Goal: Browse casually: Explore the website without a specific task or goal

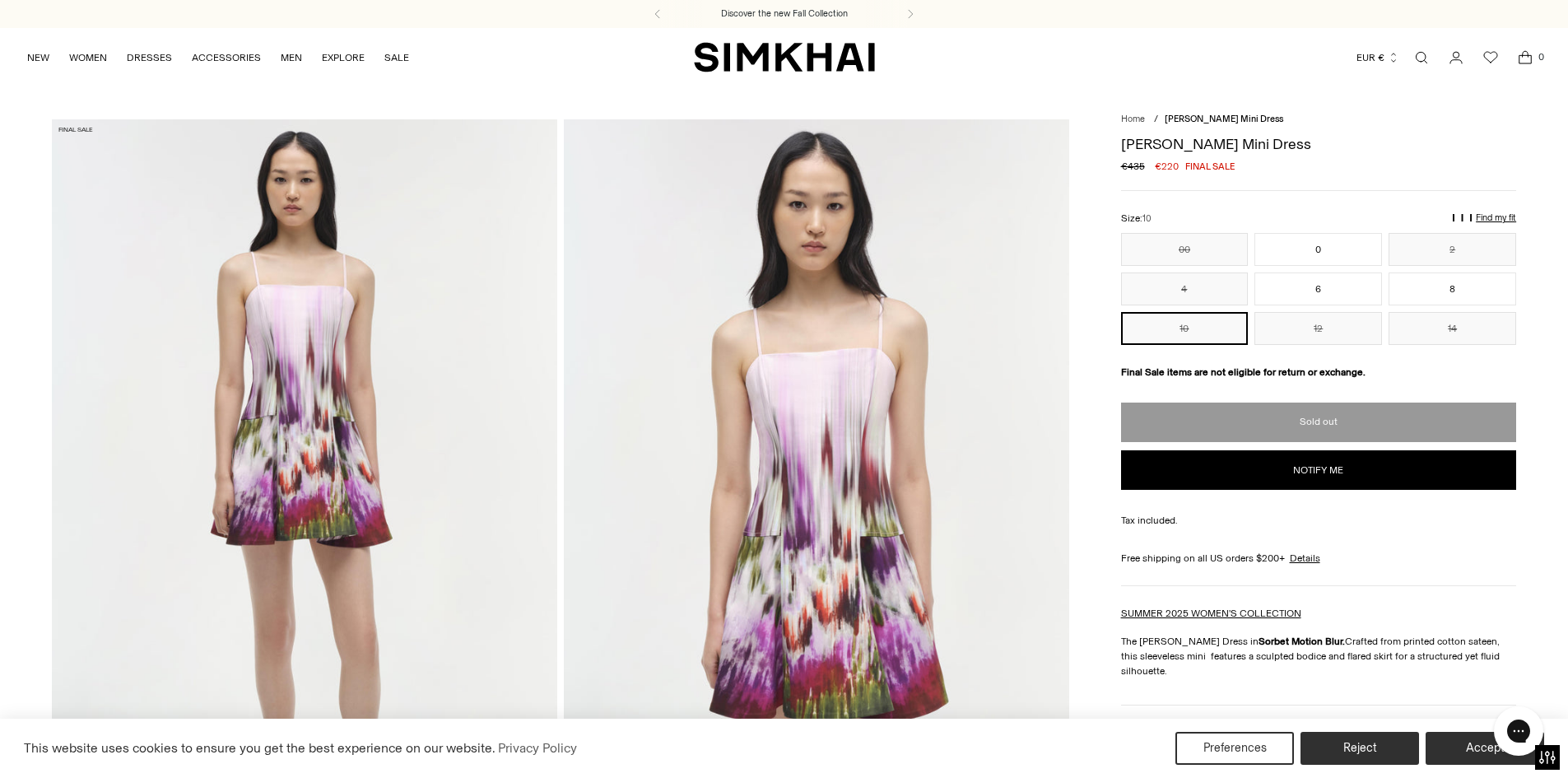
scroll to position [82, 0]
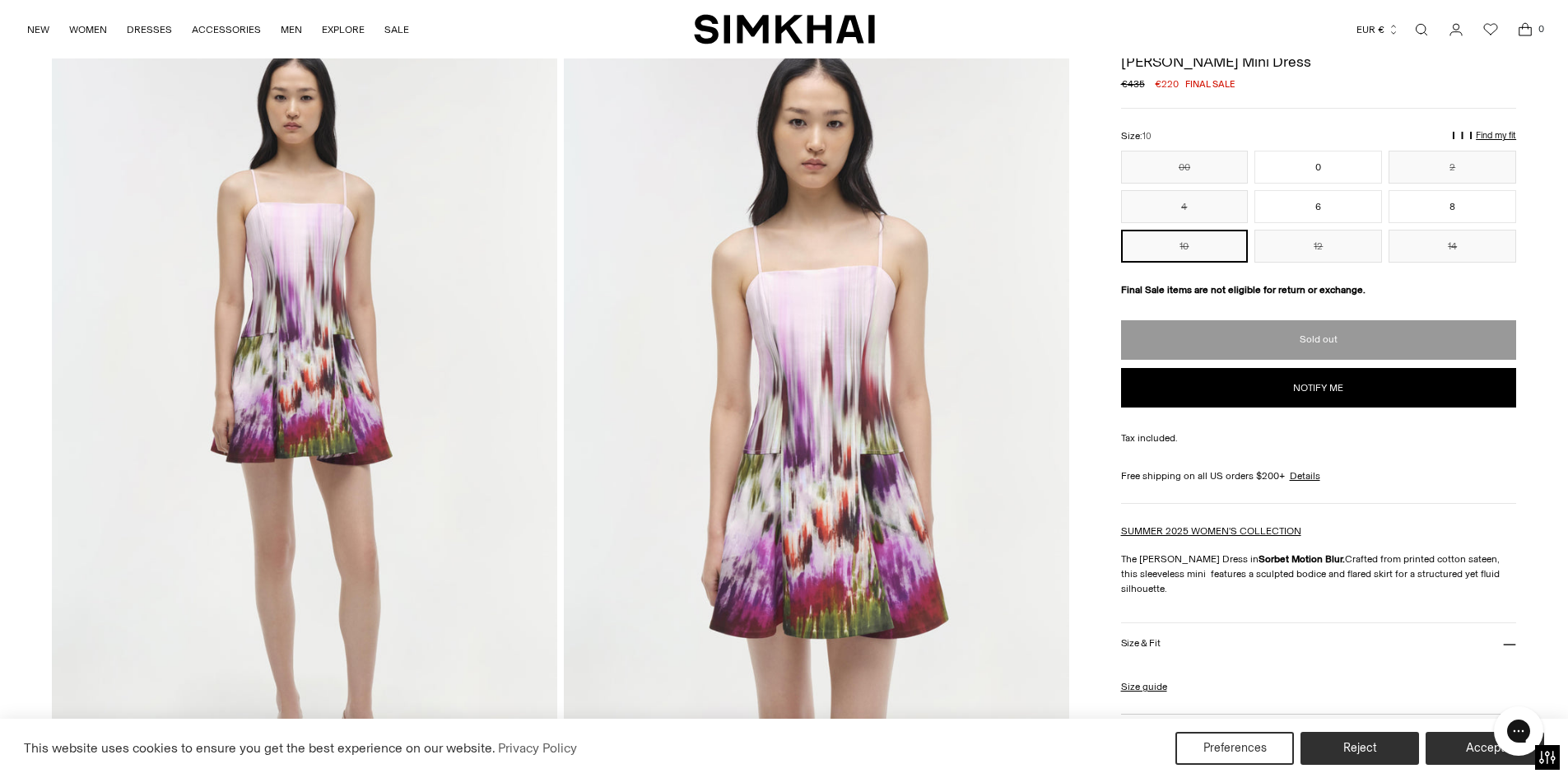
click at [838, 403] on img at bounding box center [817, 415] width 505 height 758
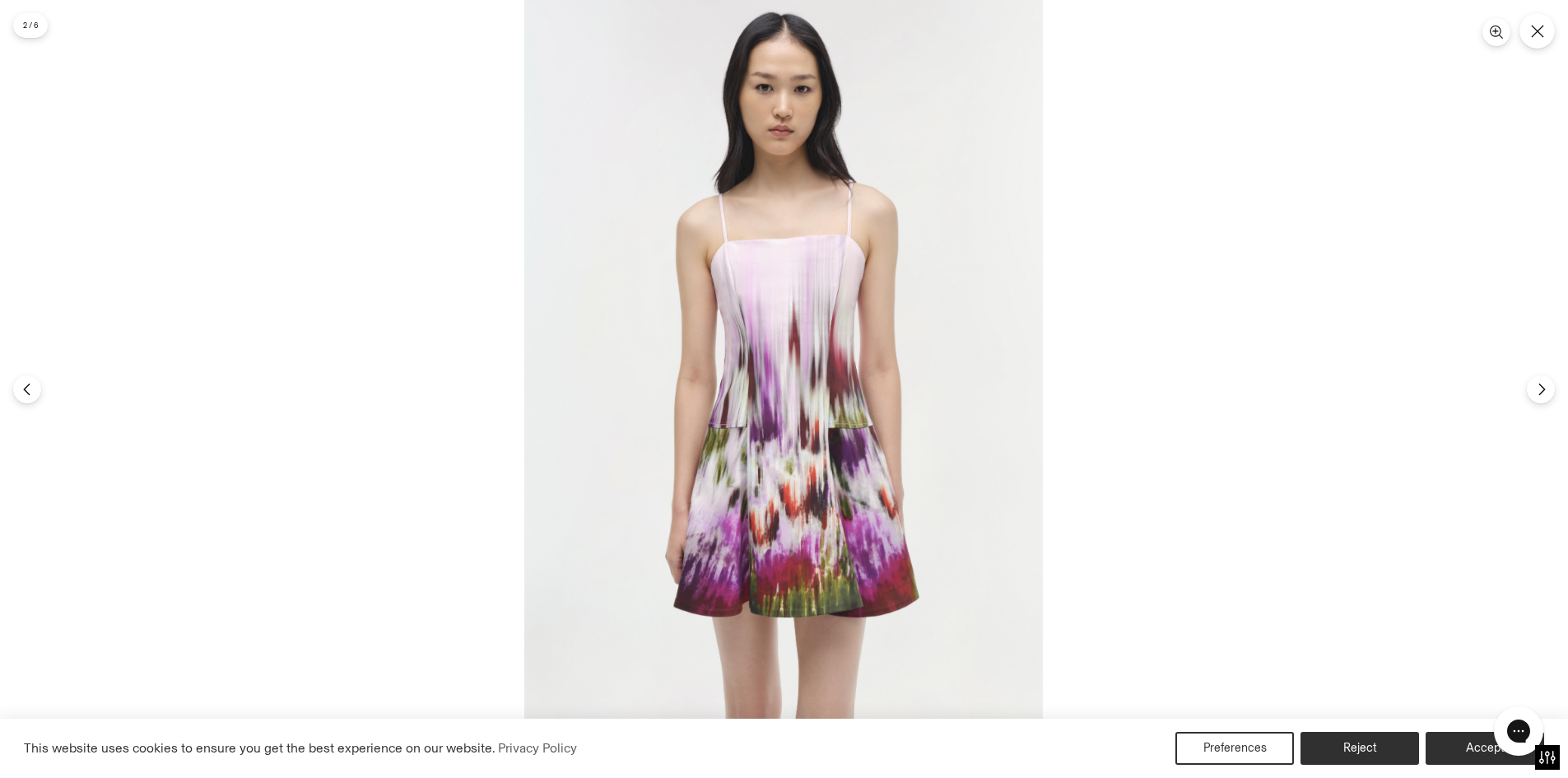
click at [838, 403] on img at bounding box center [784, 389] width 519 height 778
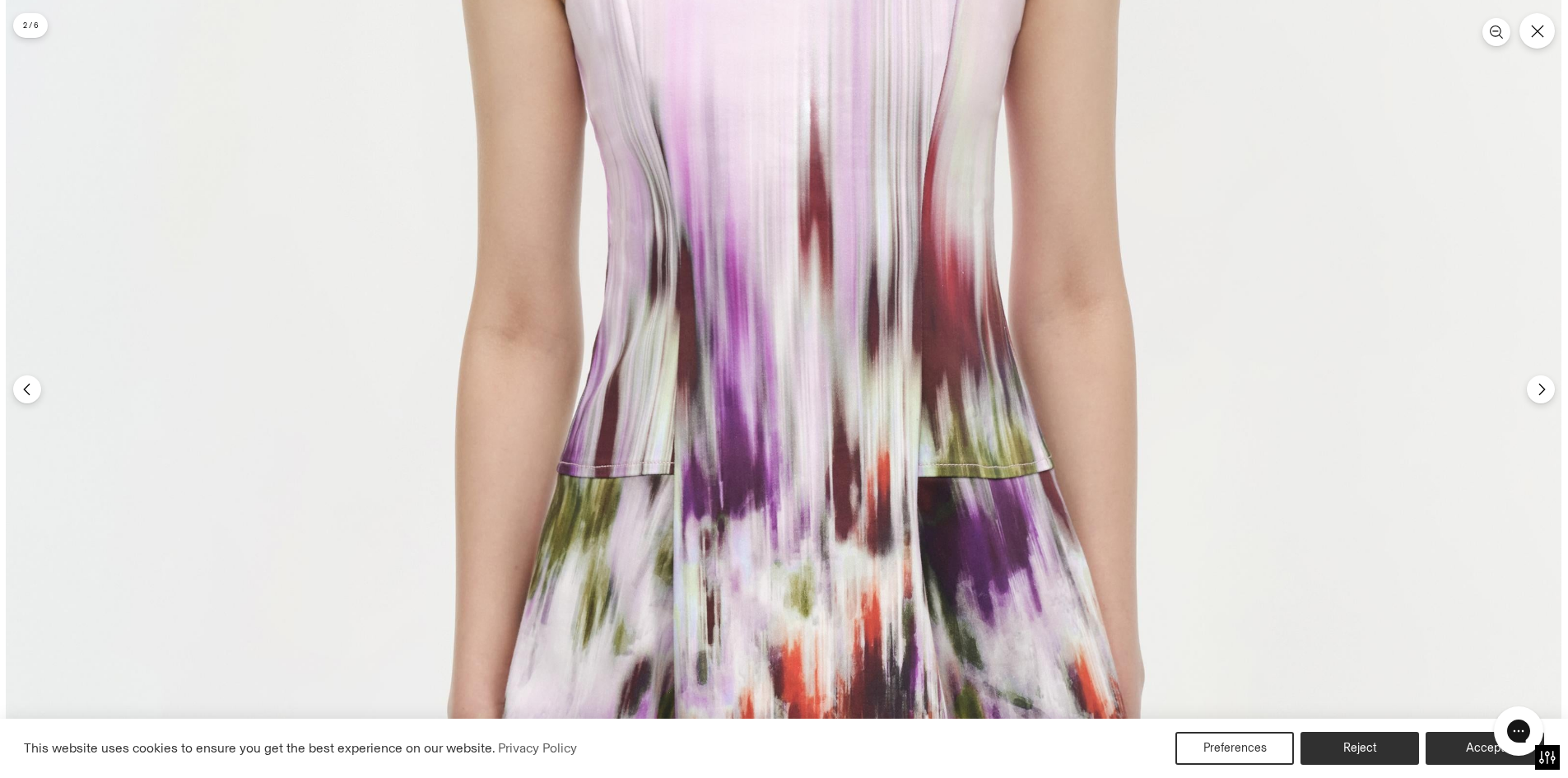
click at [838, 403] on img at bounding box center [783, 360] width 1555 height 2333
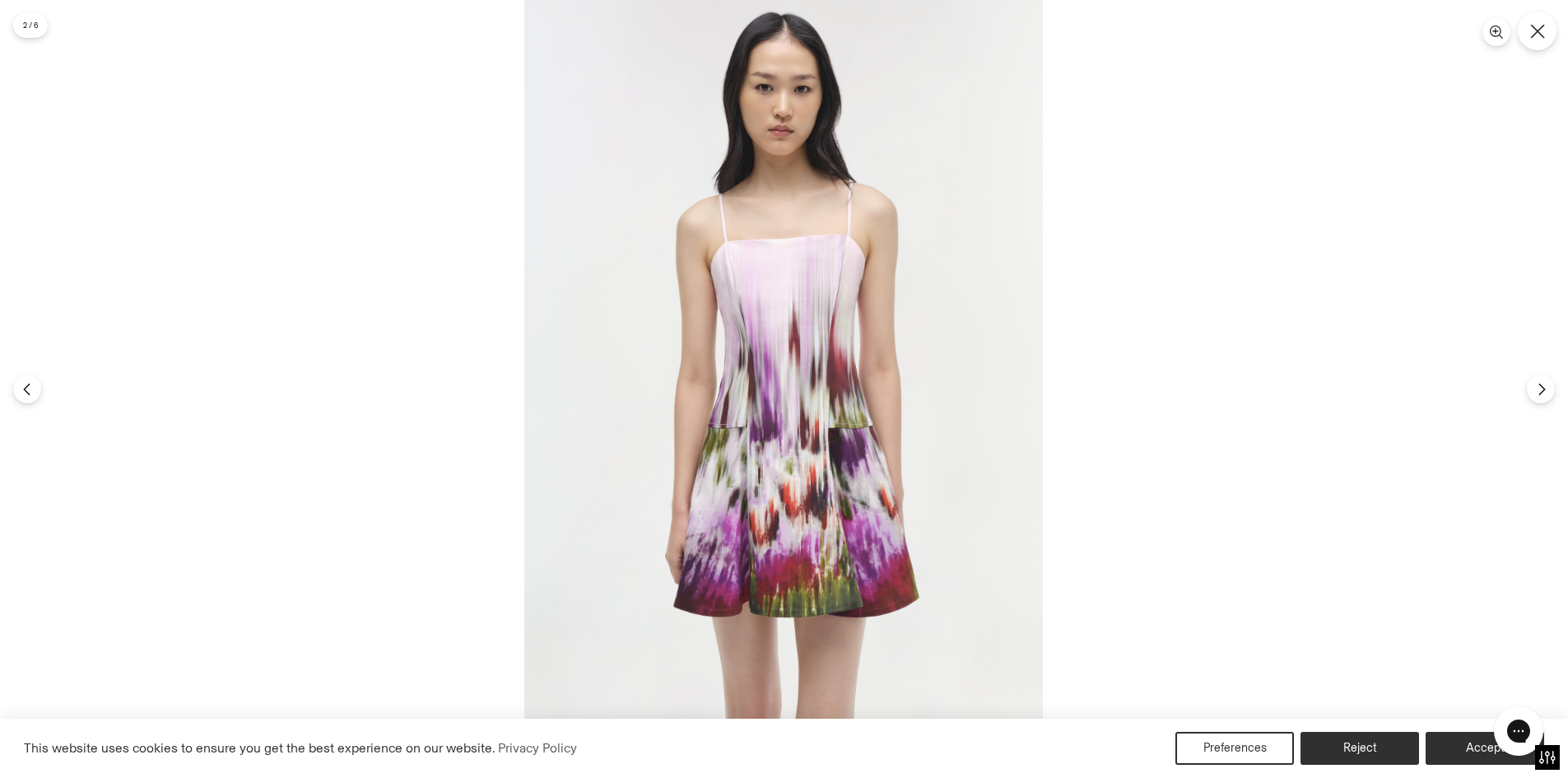
click at [1532, 31] on icon "Close" at bounding box center [1538, 31] width 15 height 15
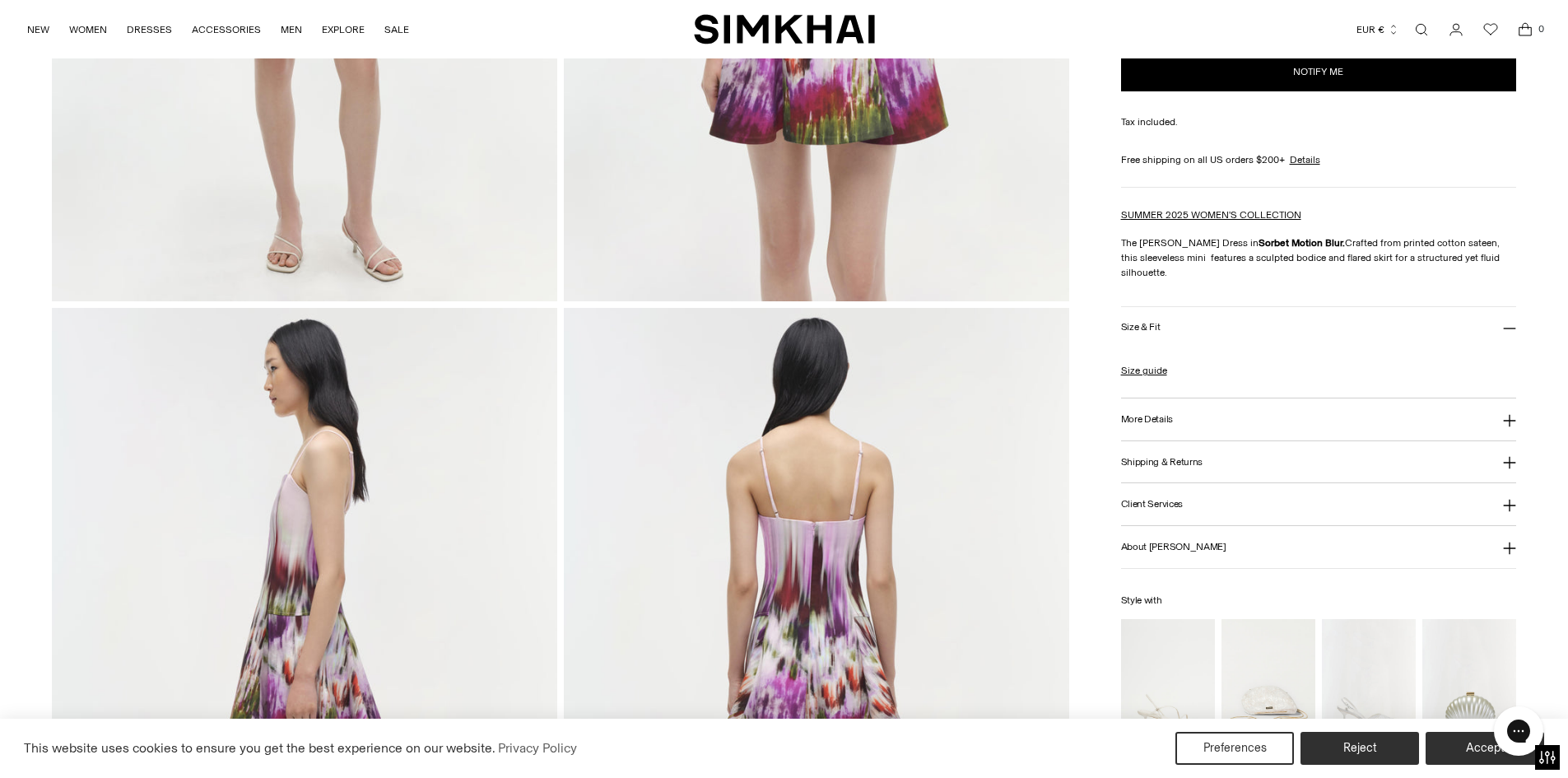
scroll to position [906, 0]
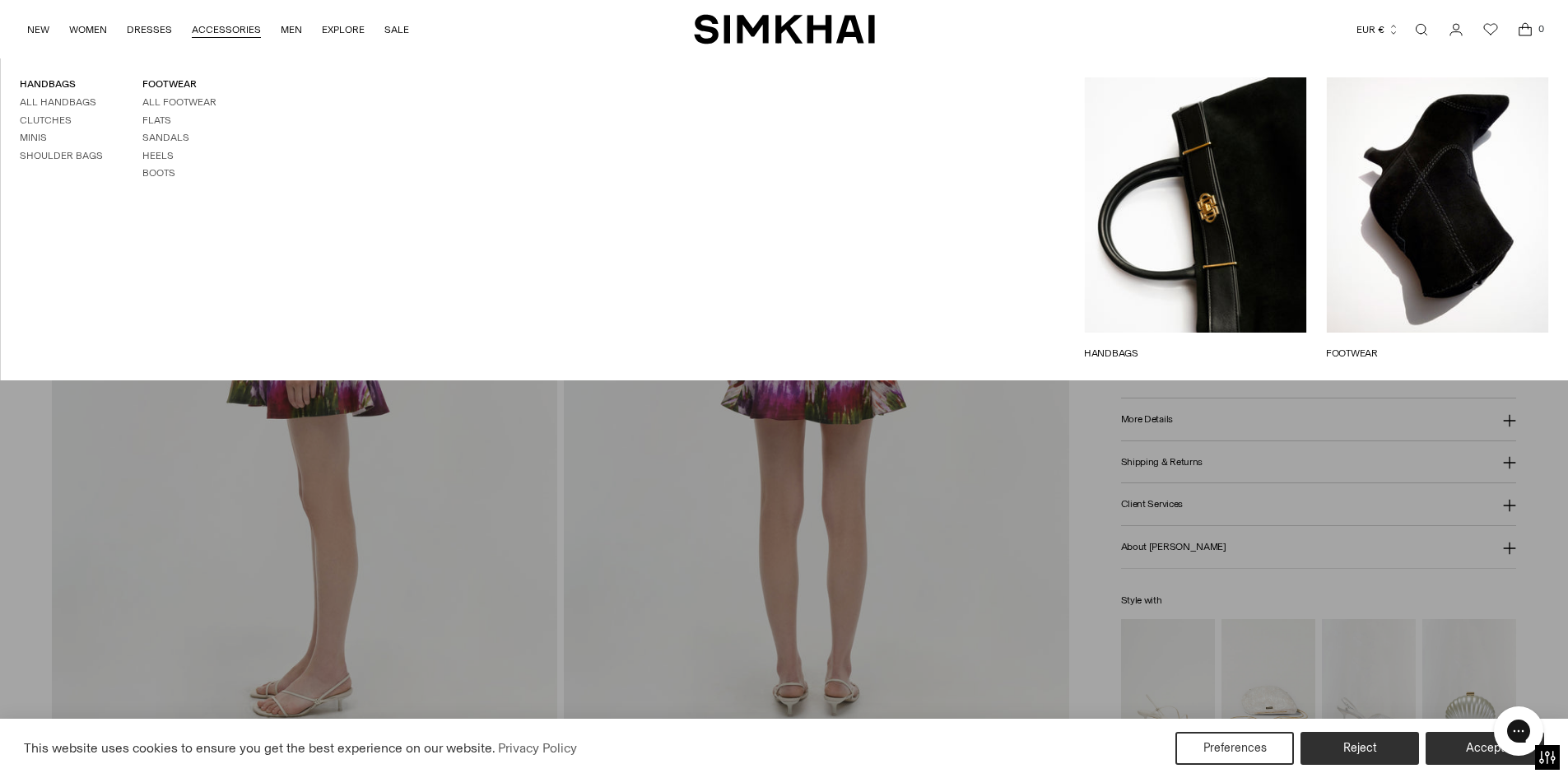
click at [240, 35] on link "ACCESSORIES" at bounding box center [226, 29] width 69 height 36
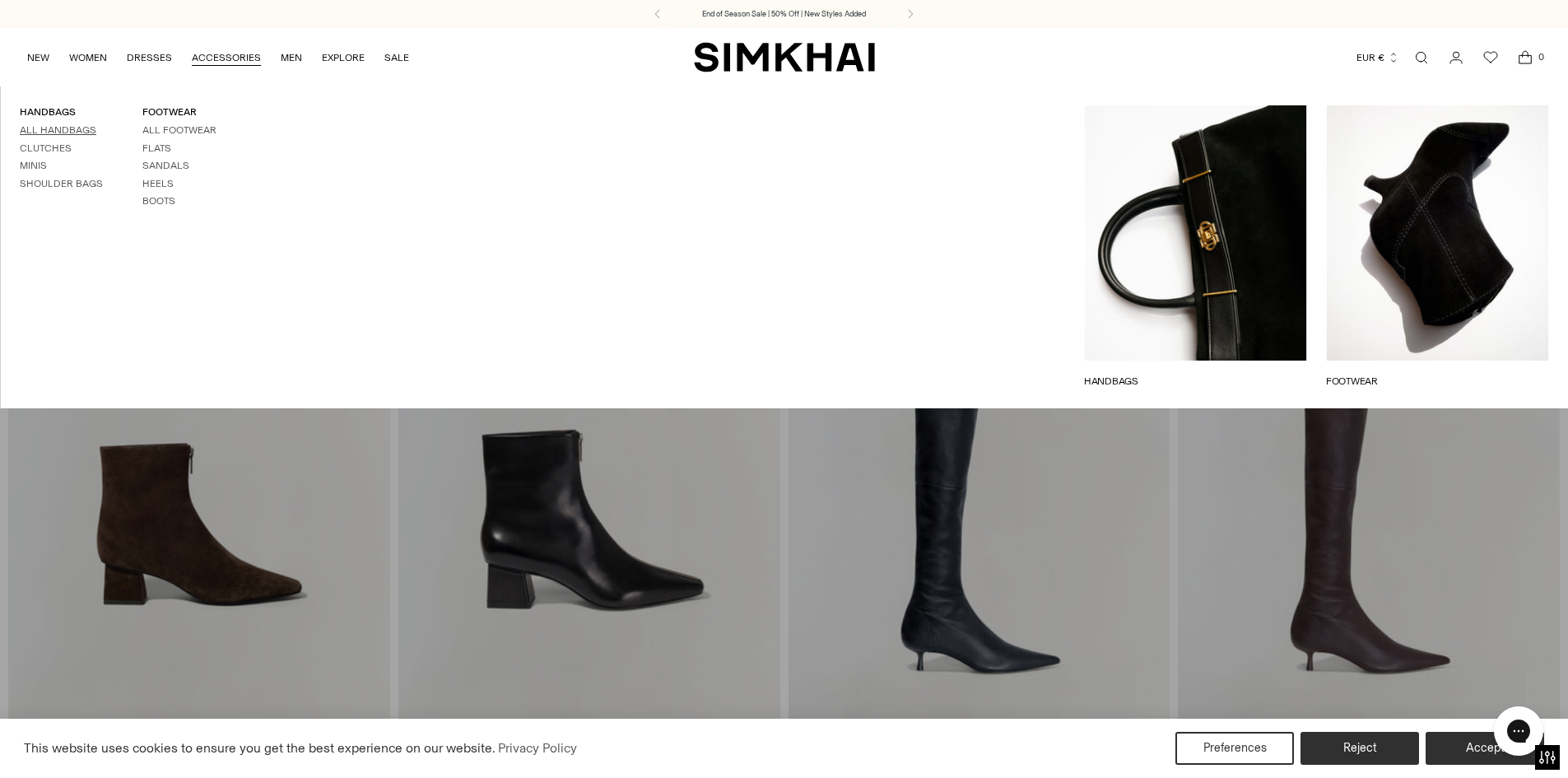
click at [47, 133] on link "All Handbags" at bounding box center [58, 130] width 76 height 12
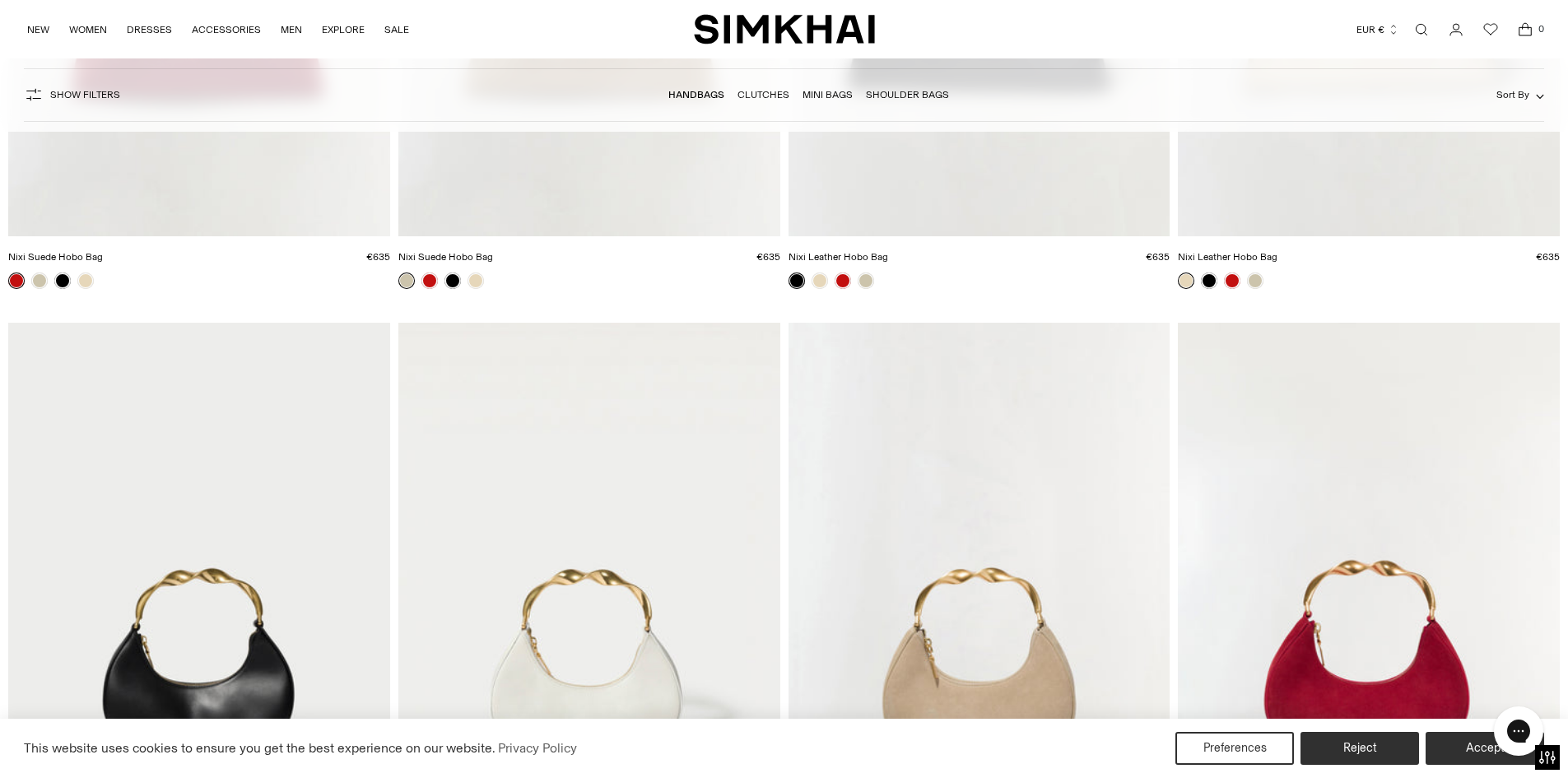
scroll to position [3456, 0]
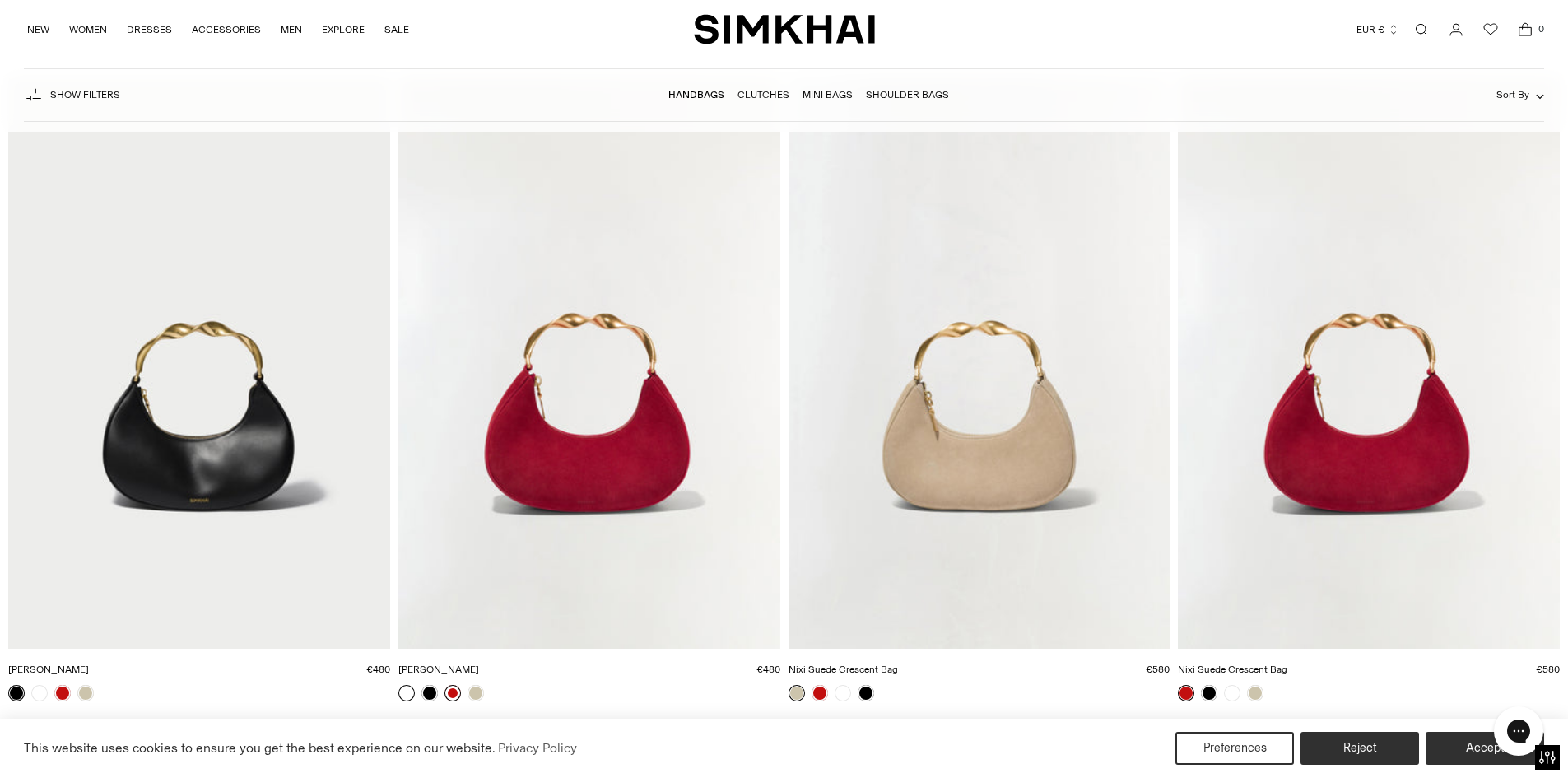
click at [456, 691] on link at bounding box center [453, 693] width 17 height 17
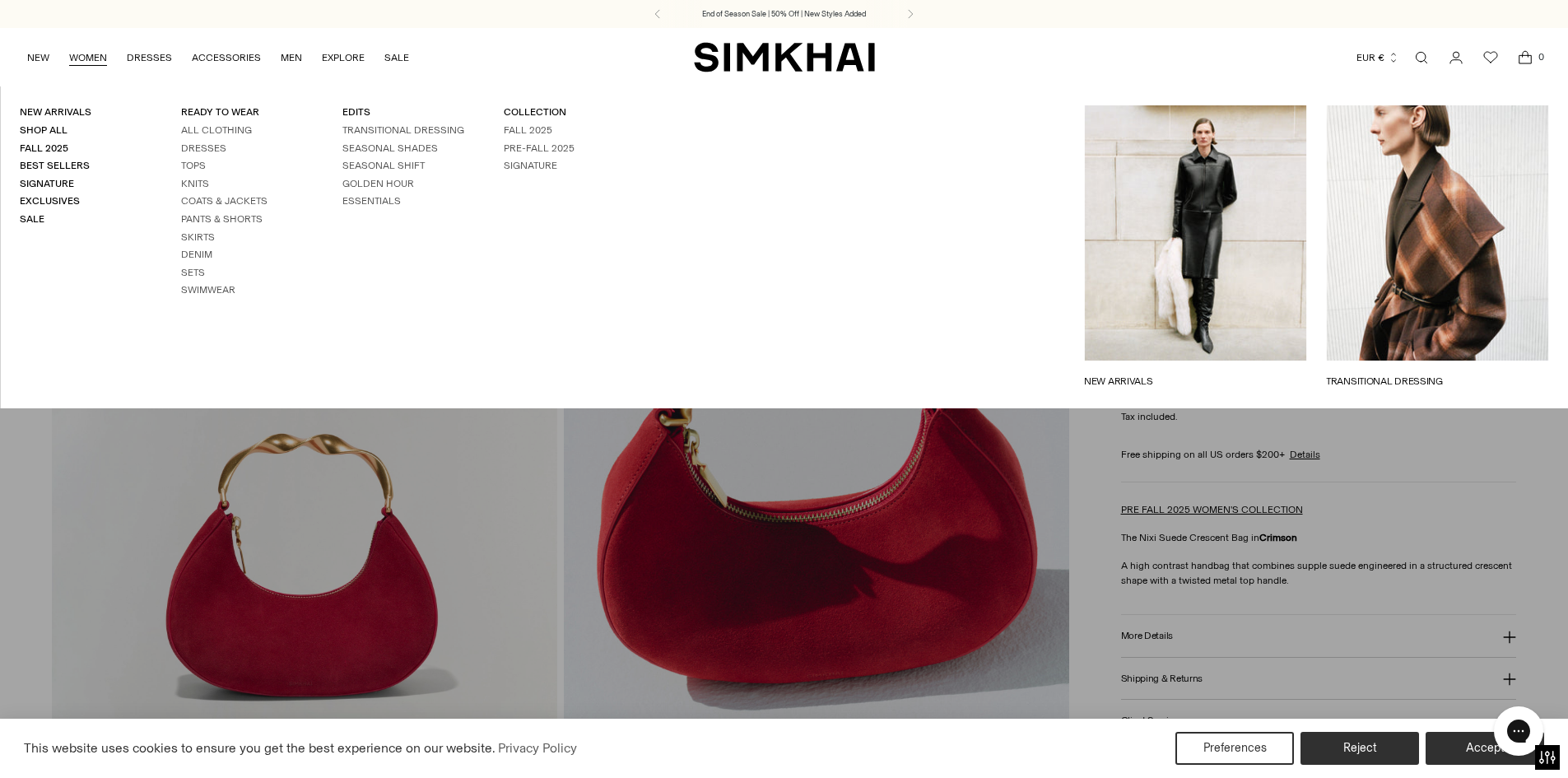
click at [73, 55] on link "WOMEN" at bounding box center [87, 57] width 38 height 36
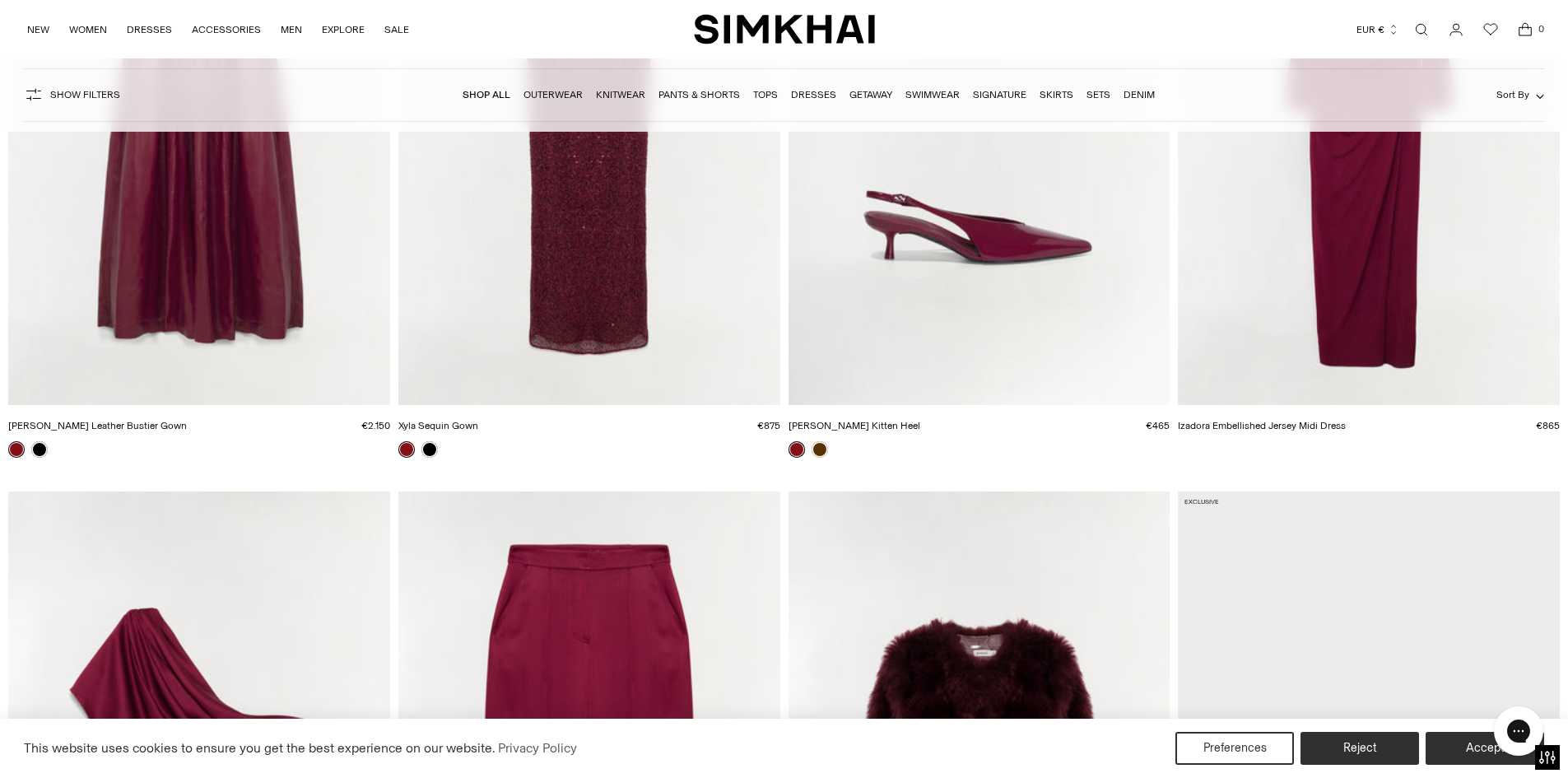
scroll to position [576, 0]
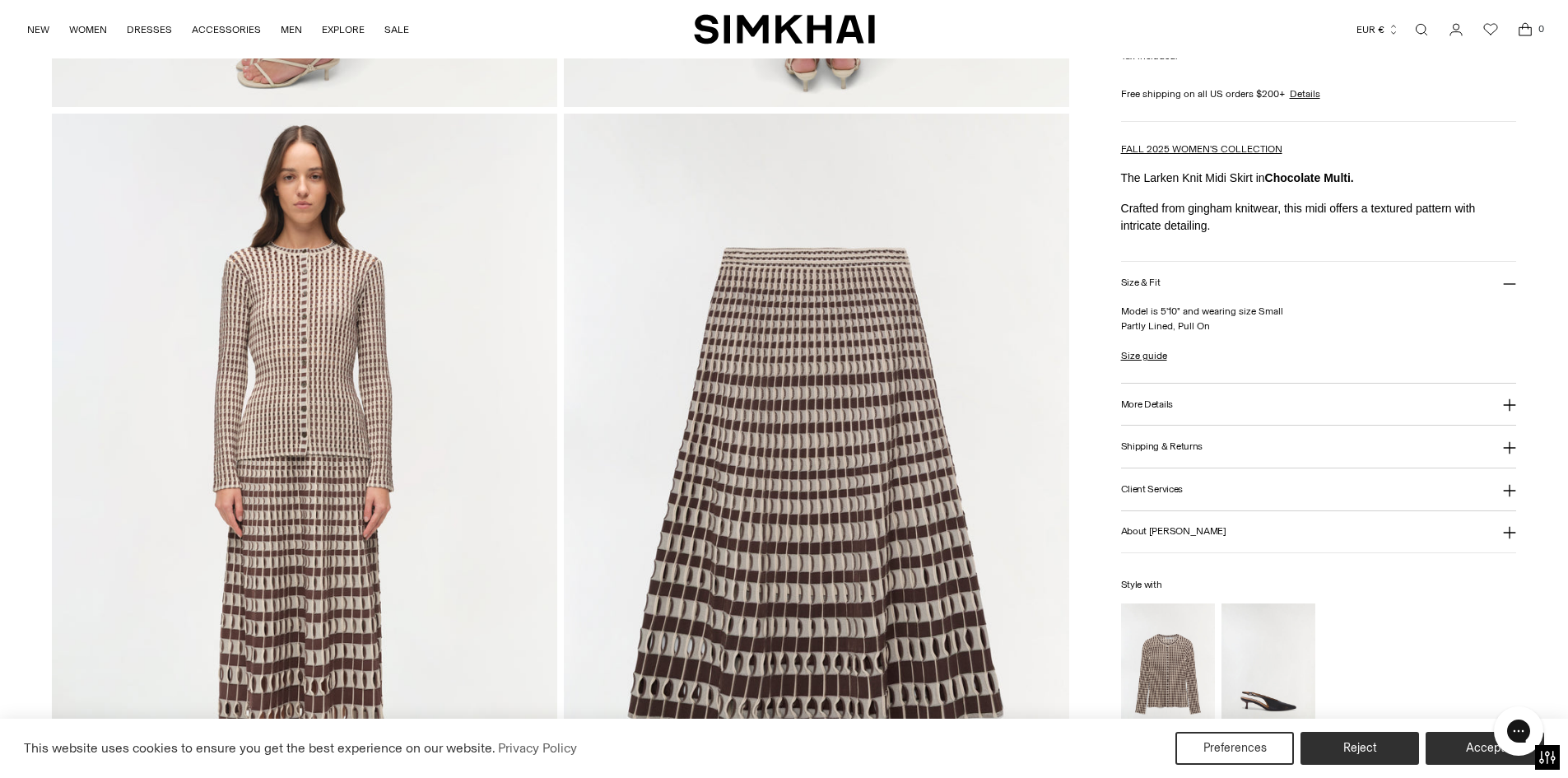
scroll to position [1564, 0]
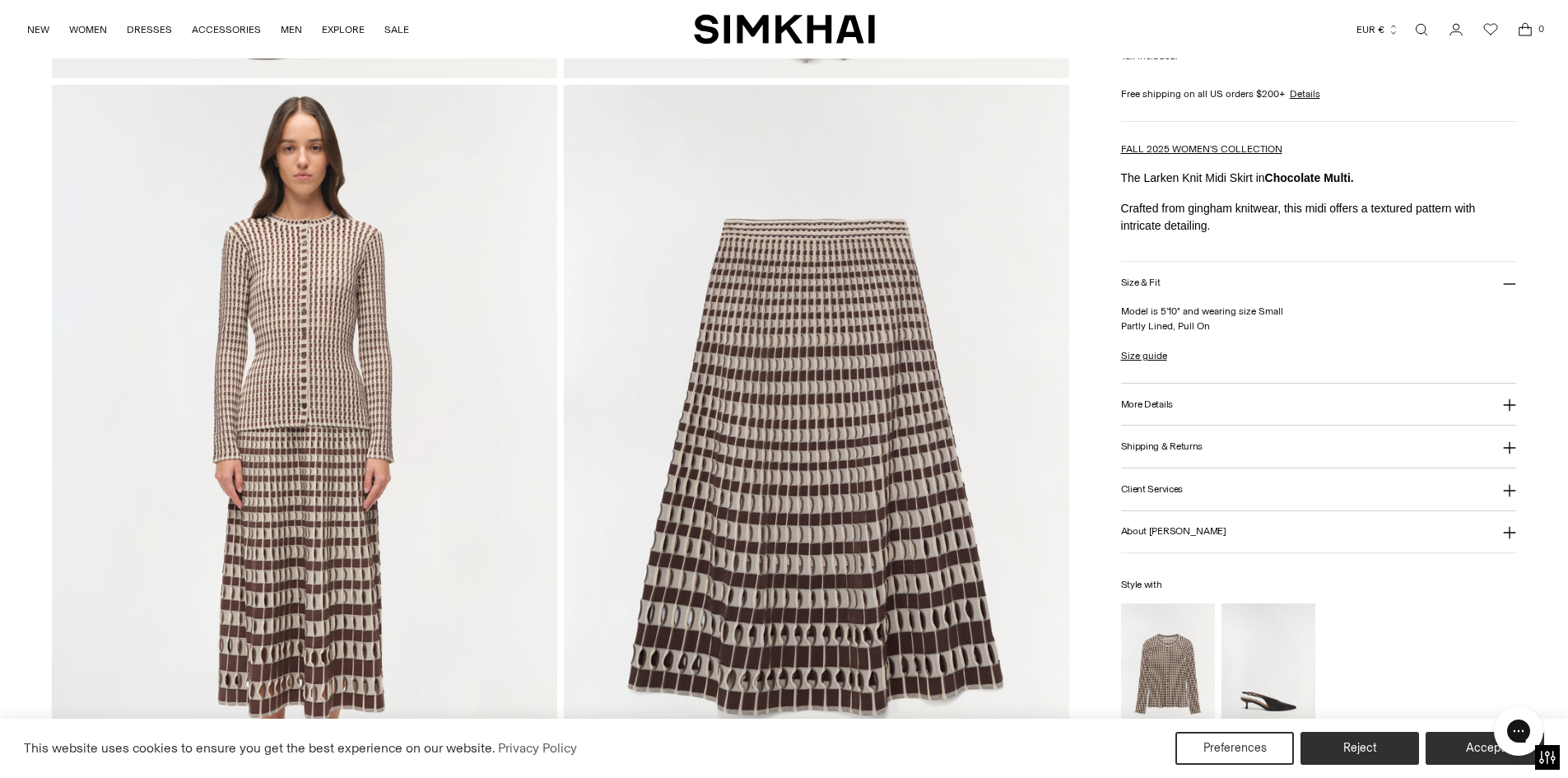
click at [837, 484] on img at bounding box center [817, 463] width 505 height 758
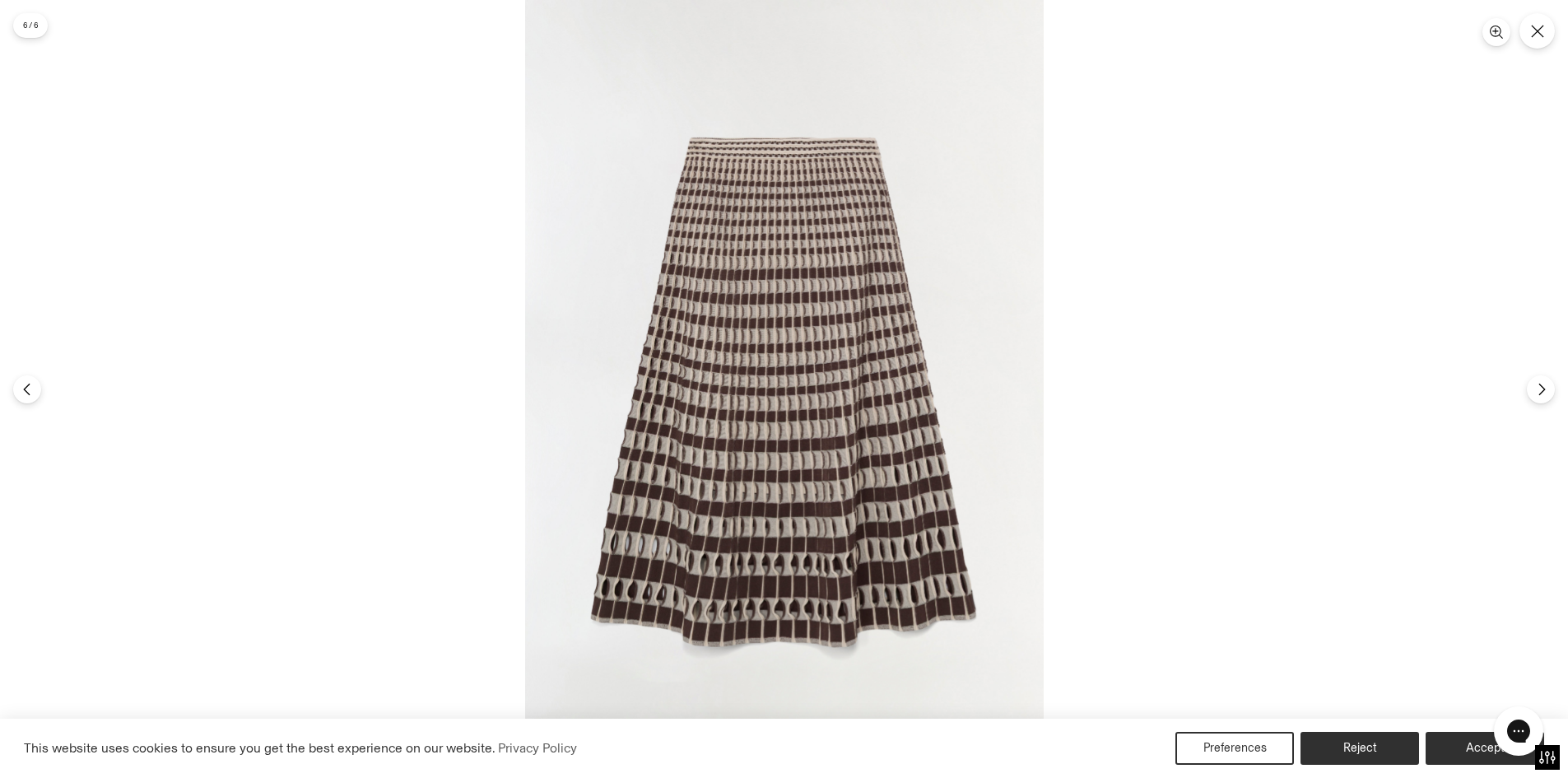
click at [836, 485] on img at bounding box center [785, 389] width 519 height 778
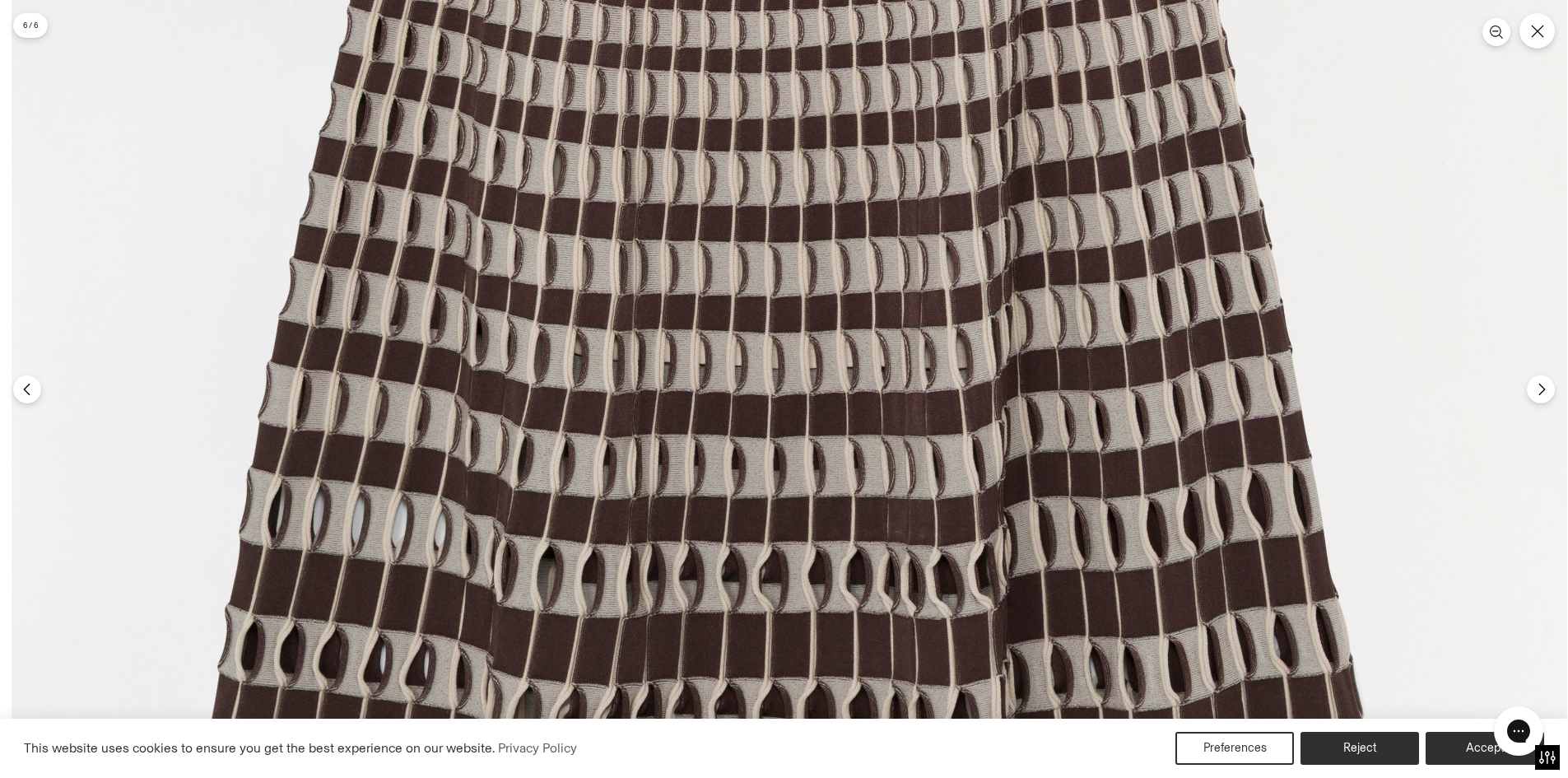
click at [658, 379] on img at bounding box center [789, 52] width 1555 height 2333
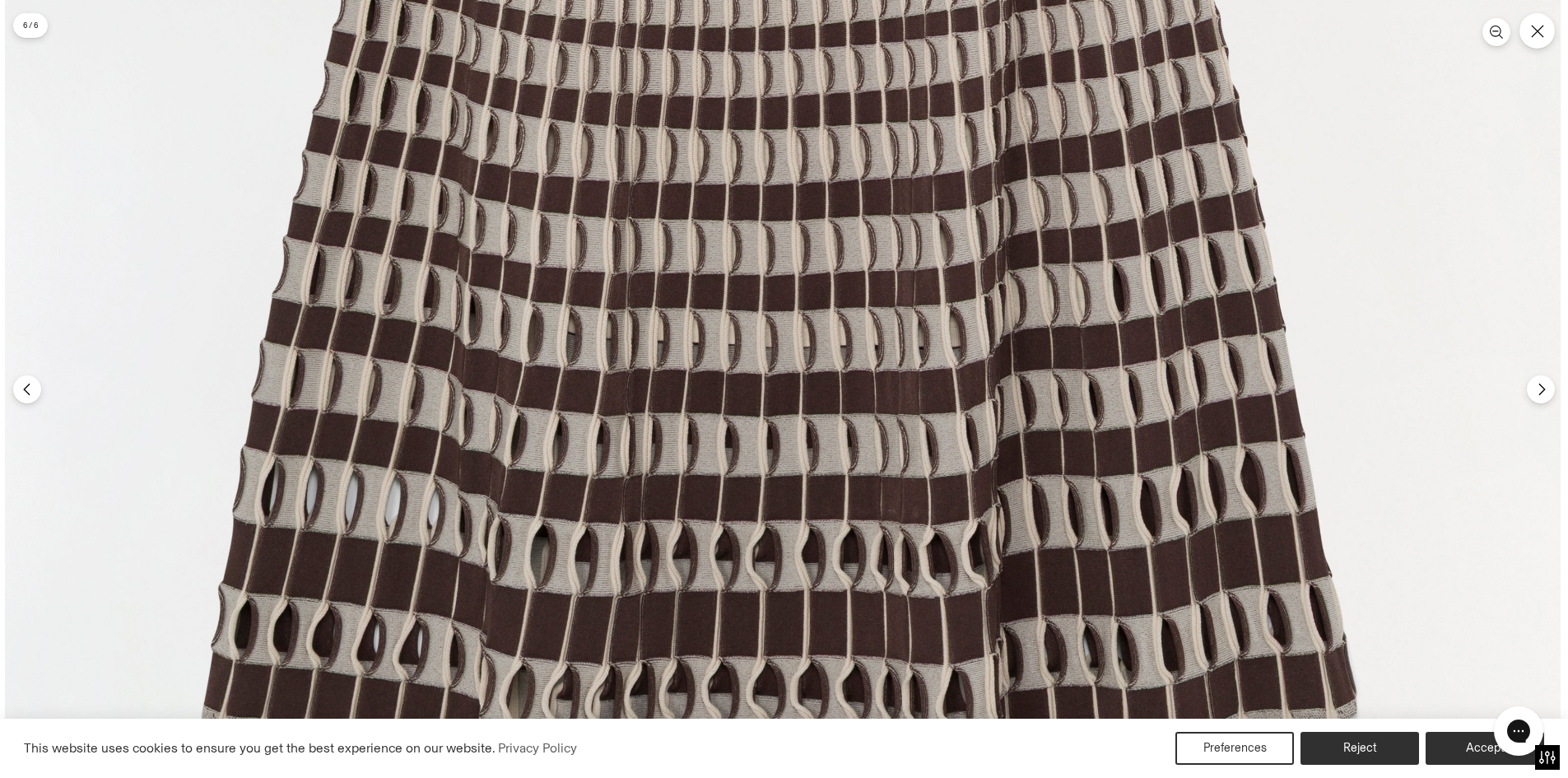
click at [665, 572] on img at bounding box center [782, 31] width 1555 height 2333
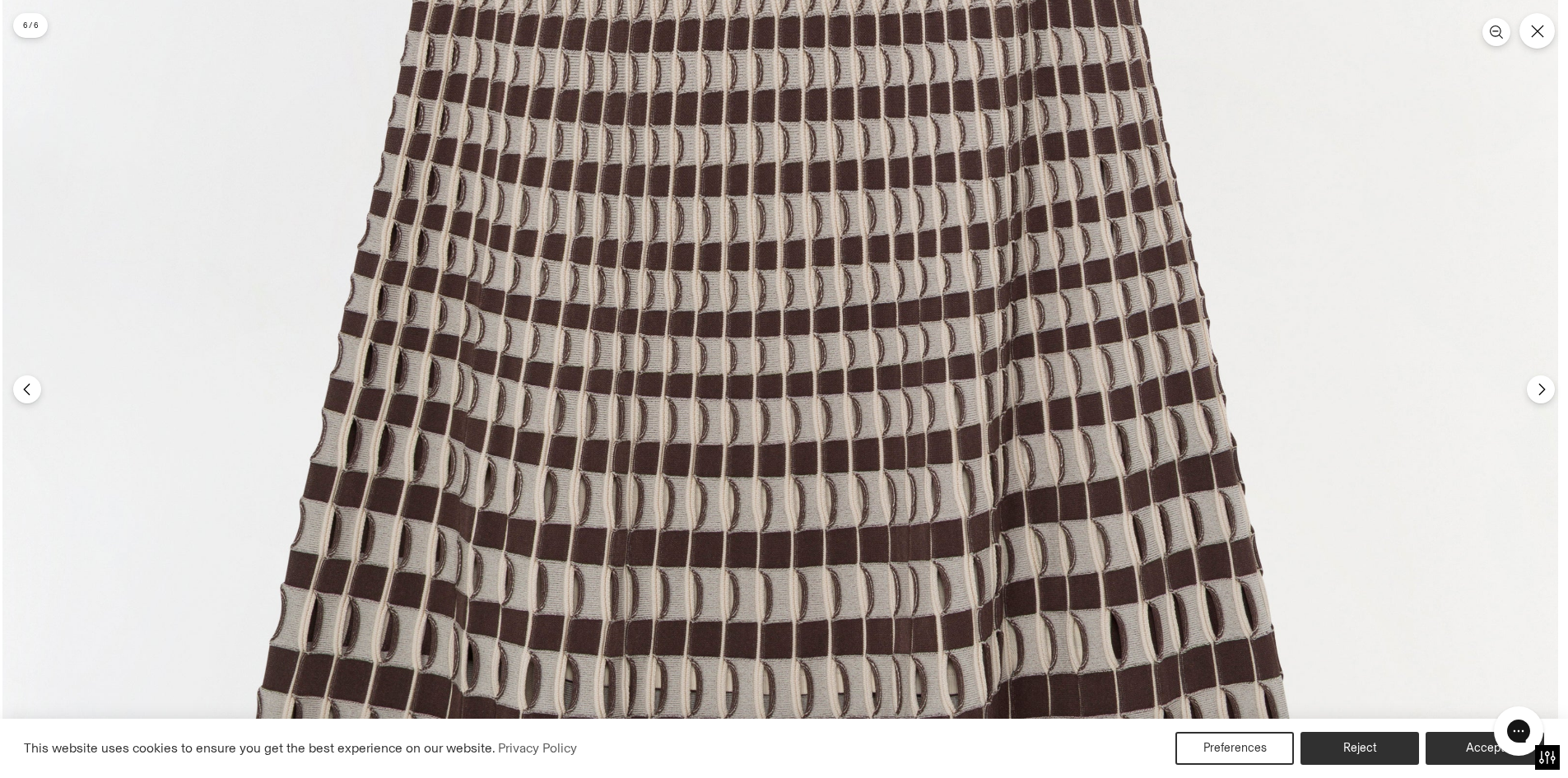
click at [695, 448] on img at bounding box center [780, 379] width 1555 height 2333
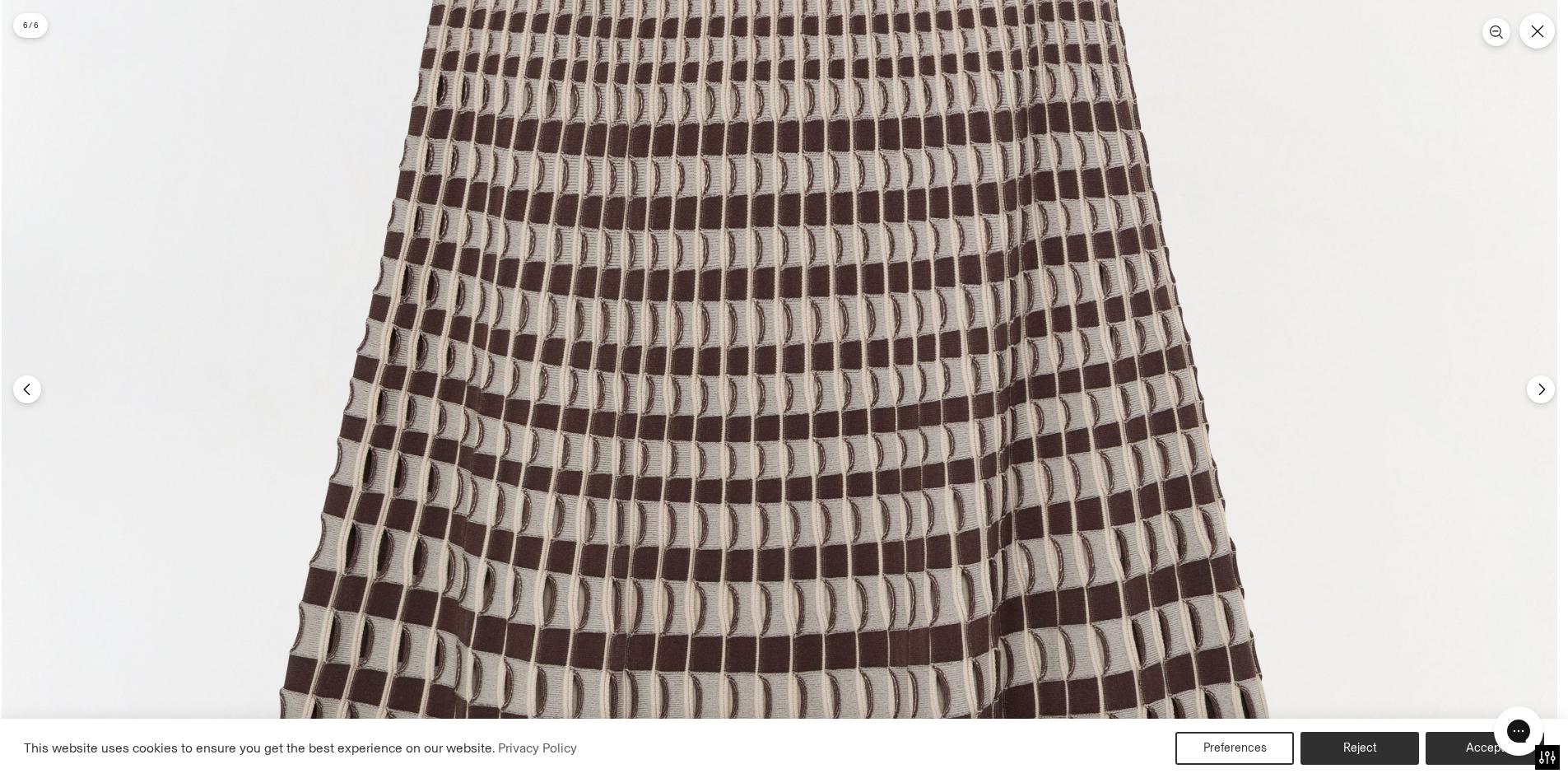
click at [632, 501] on img at bounding box center [779, 483] width 1555 height 2333
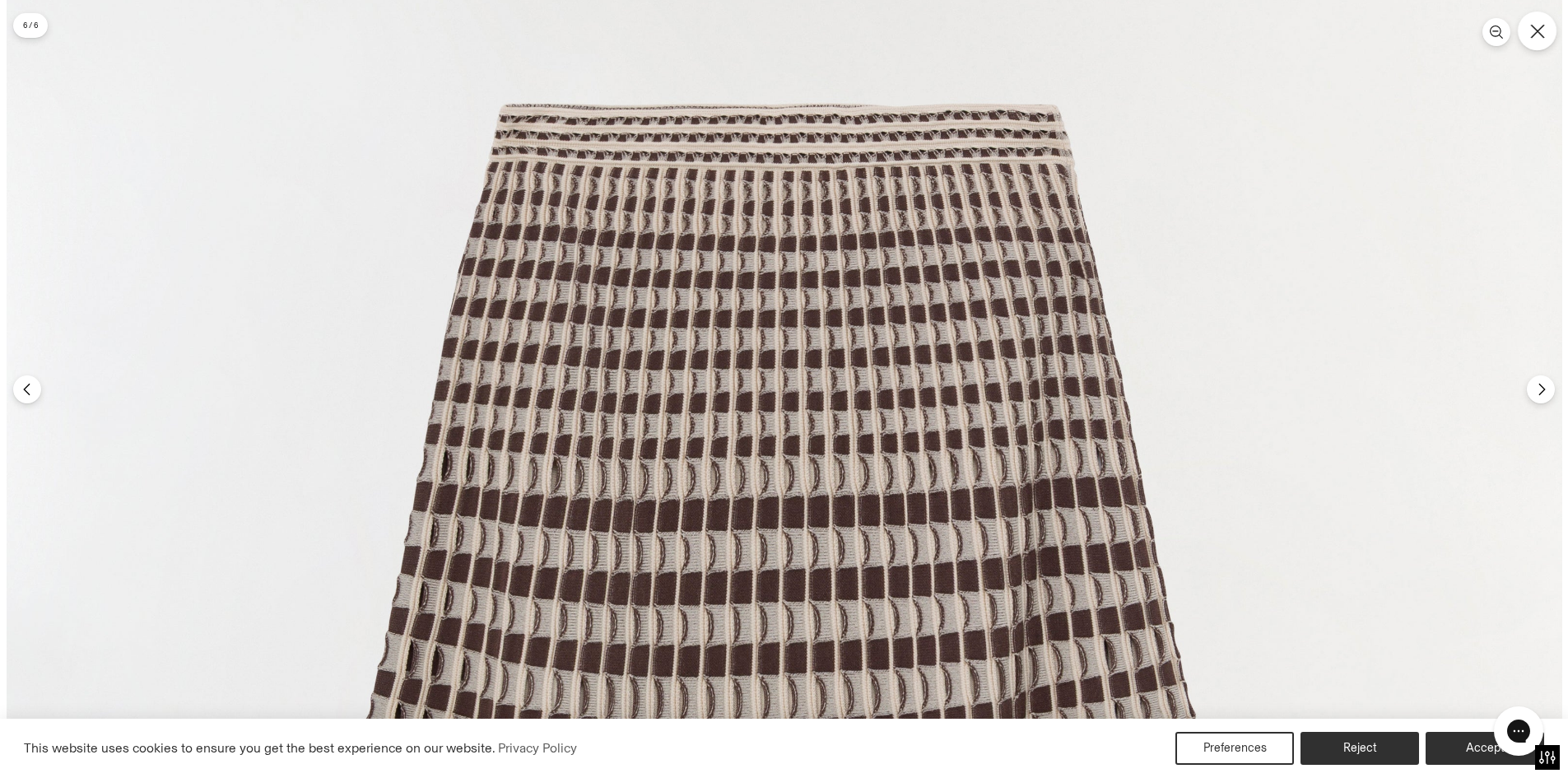
click at [1535, 35] on icon "Close" at bounding box center [1538, 31] width 15 height 15
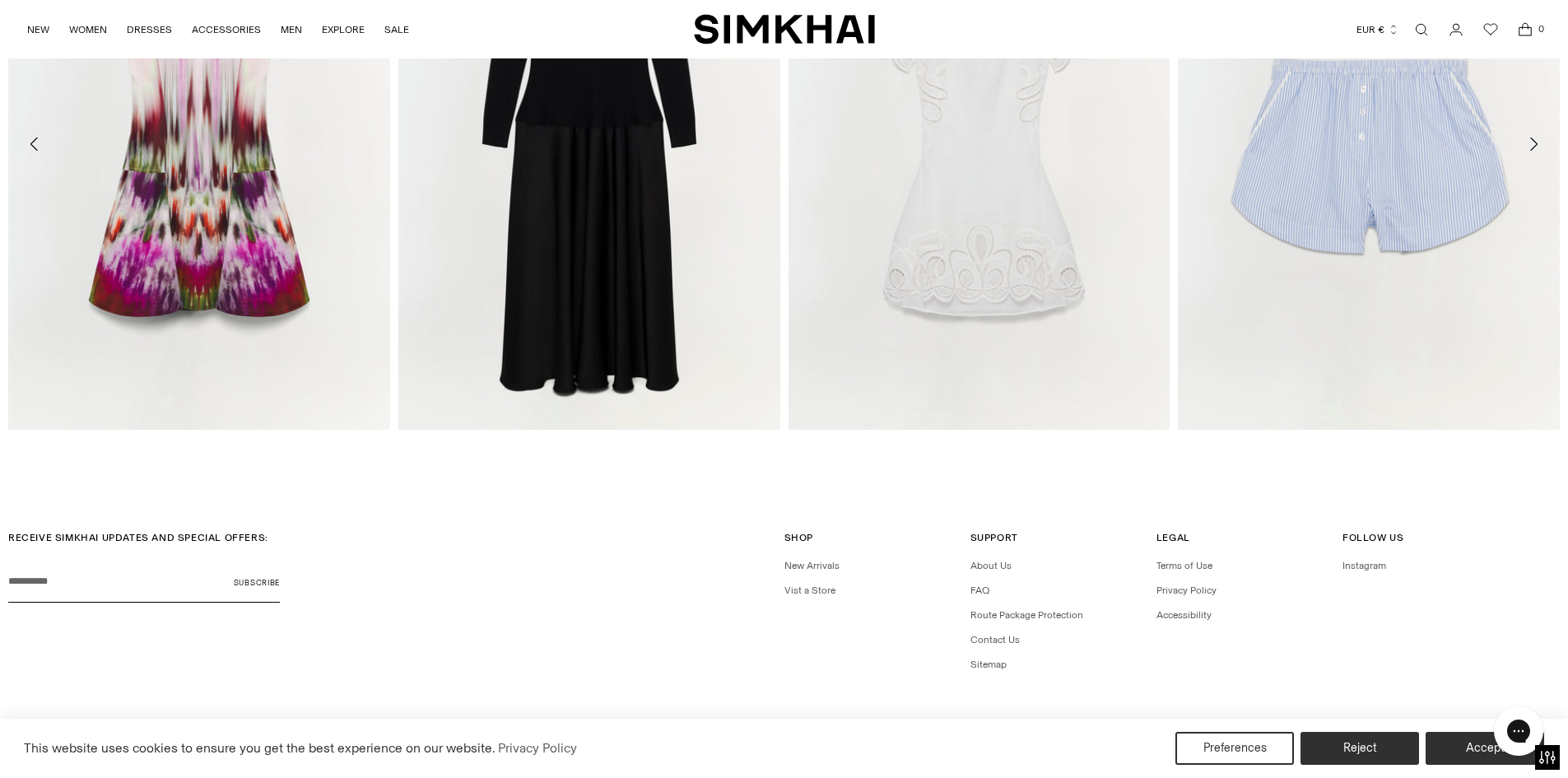
scroll to position [3352, 0]
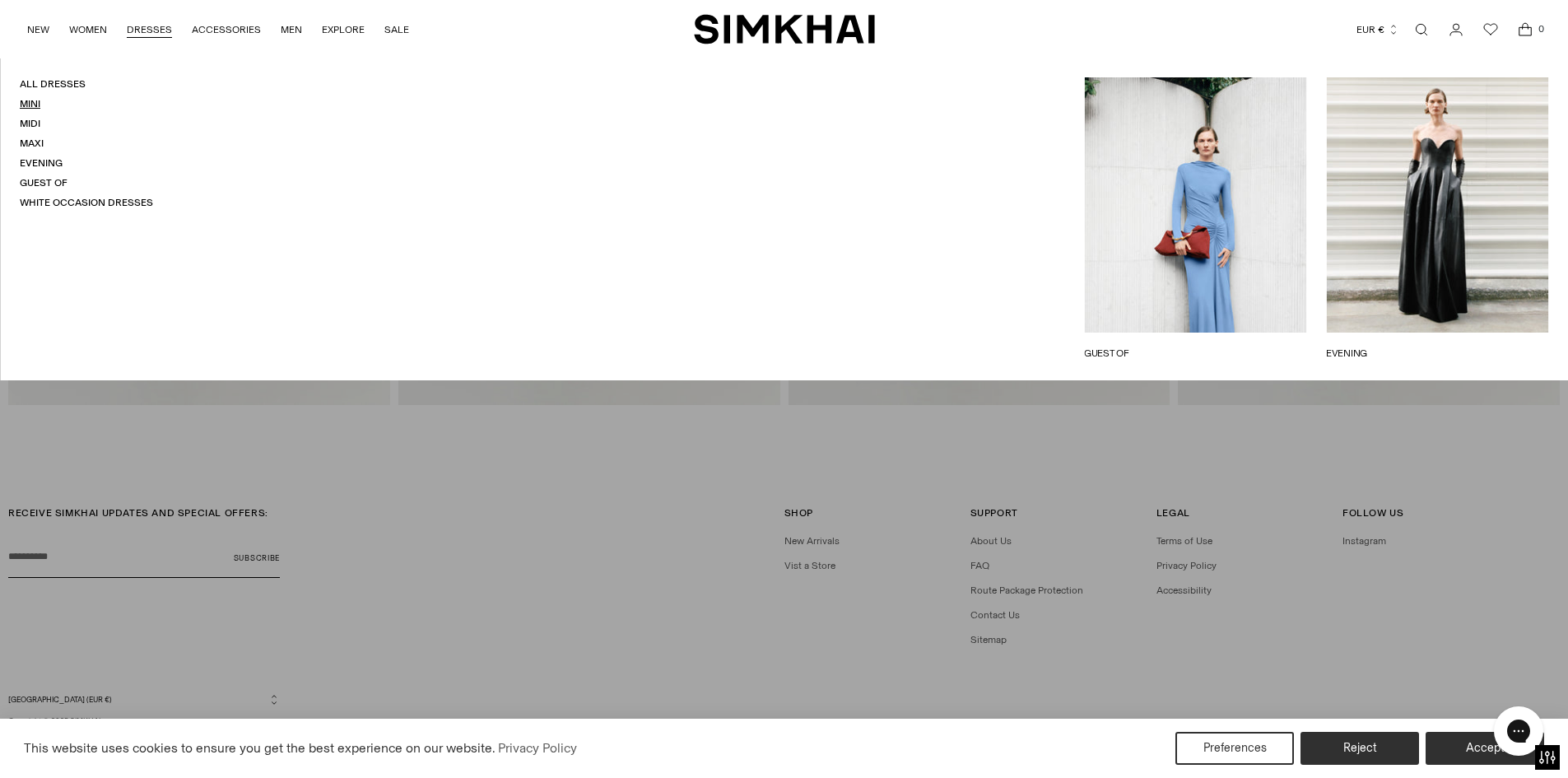
click at [31, 102] on link "Mini" at bounding box center [30, 104] width 21 height 12
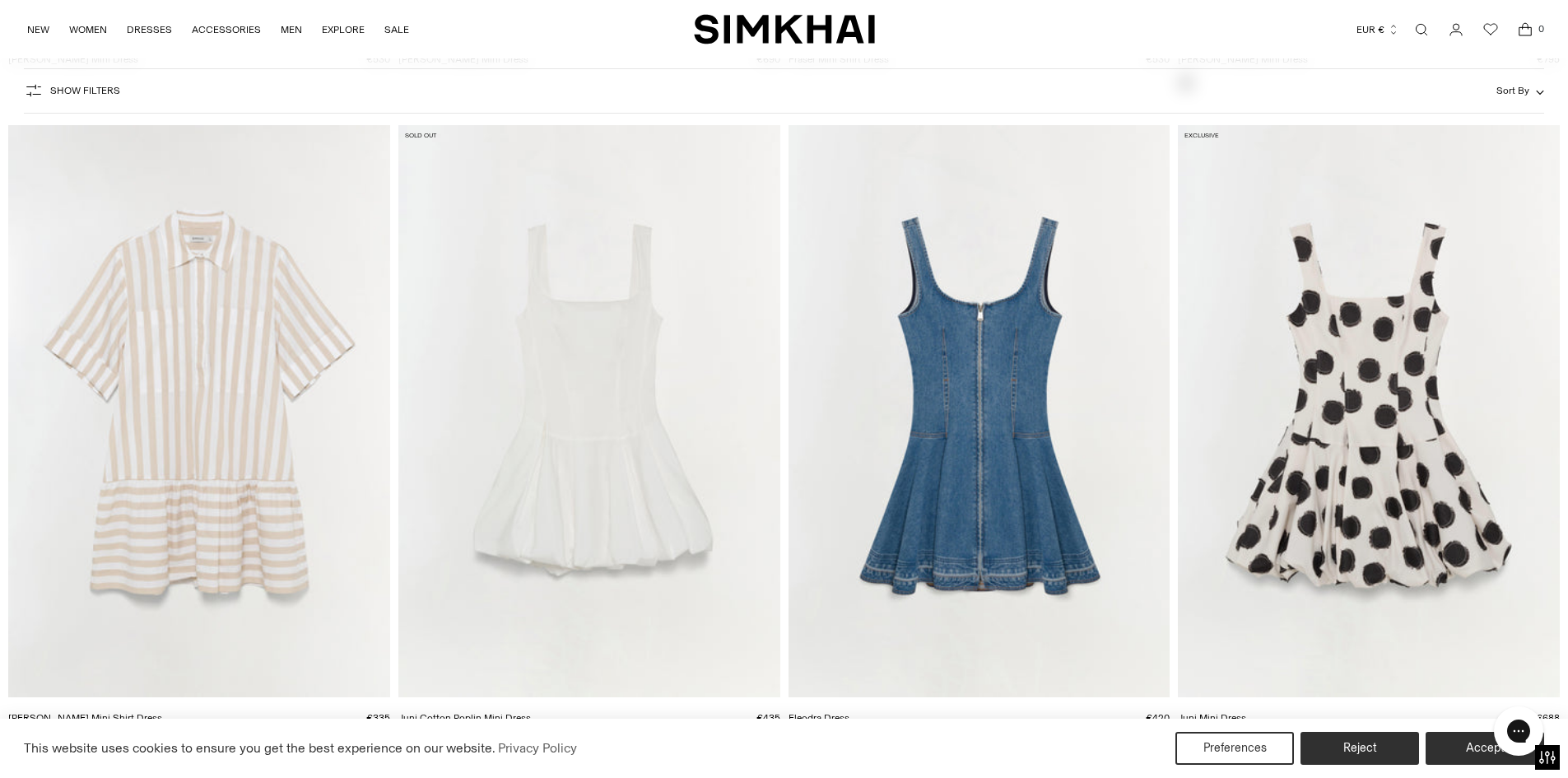
scroll to position [5345, 0]
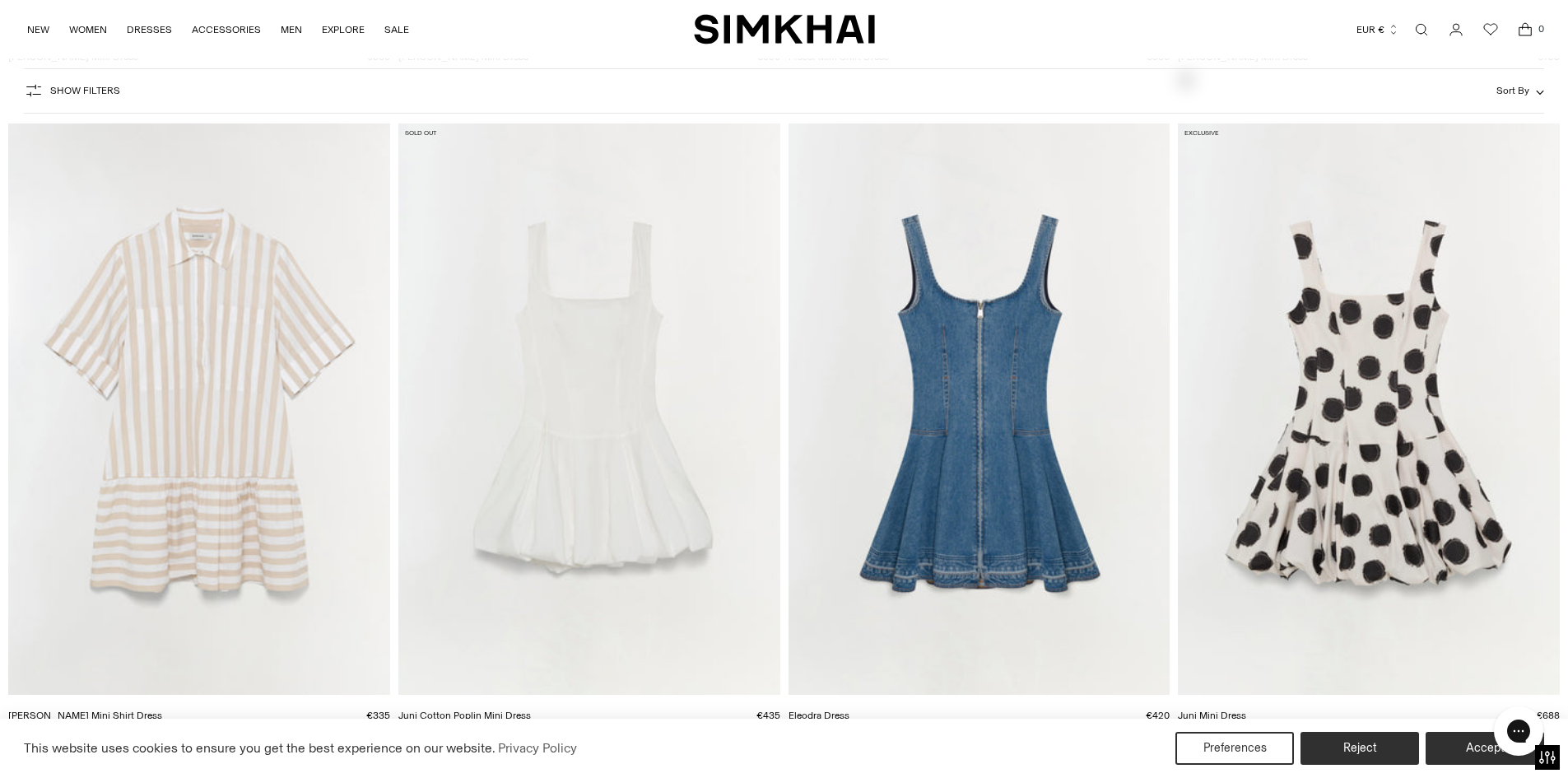
click at [0, 0] on img "Juni Mini Dress" at bounding box center [0, 0] width 0 height 0
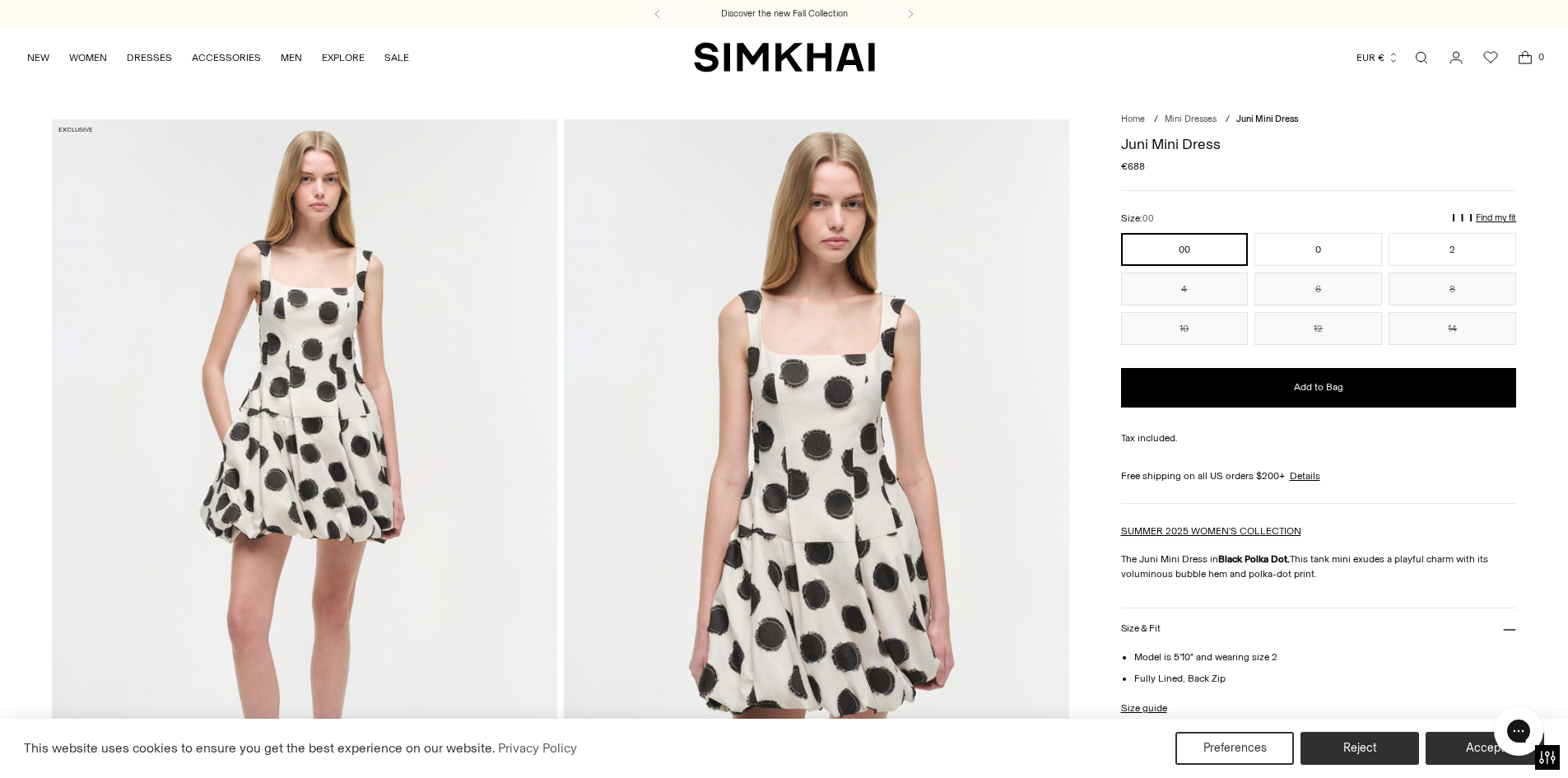
click at [353, 403] on img at bounding box center [305, 498] width 505 height 758
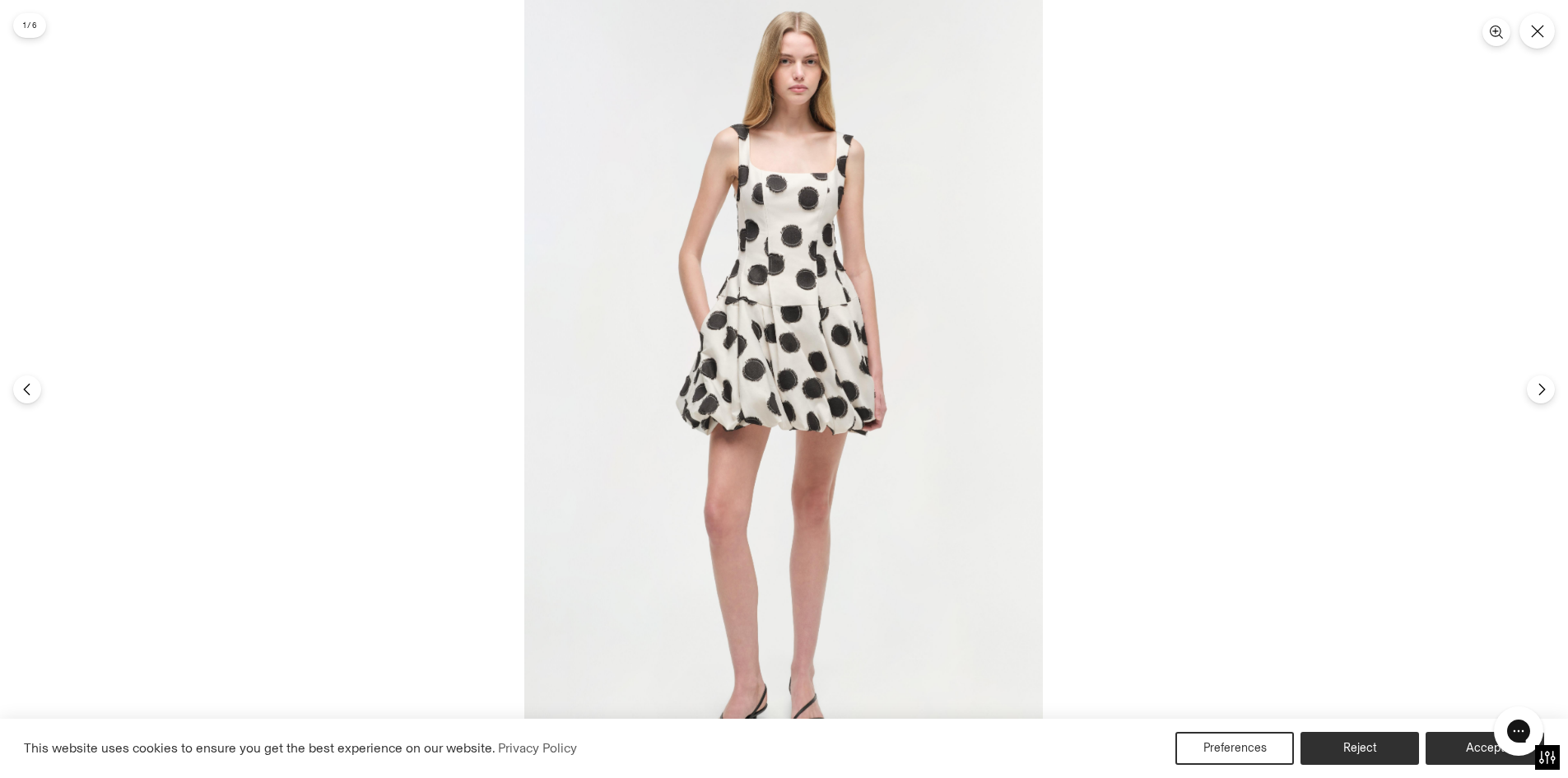
click at [702, 399] on img at bounding box center [784, 389] width 519 height 778
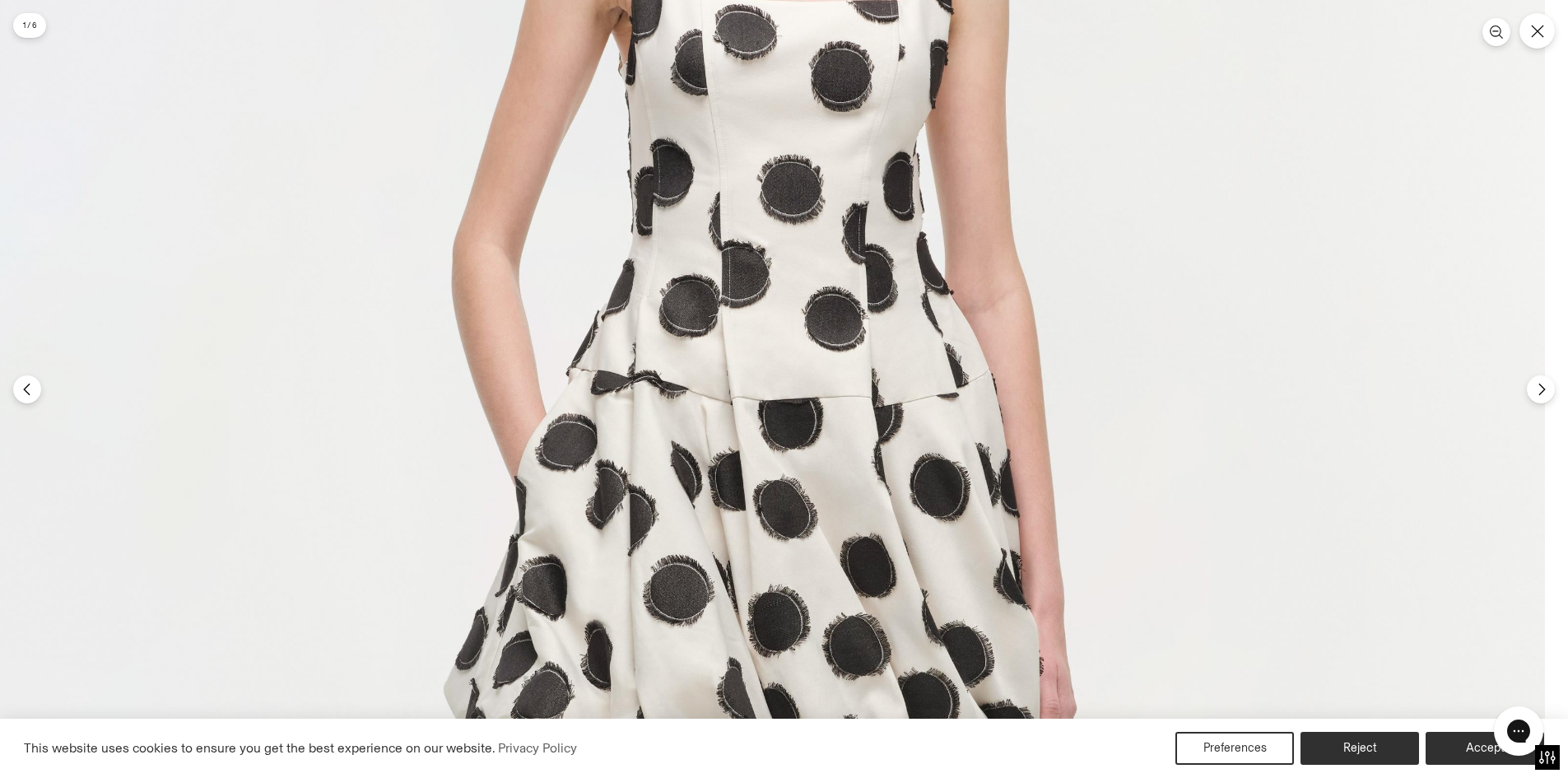
click at [792, 497] on img at bounding box center [766, 648] width 1555 height 2333
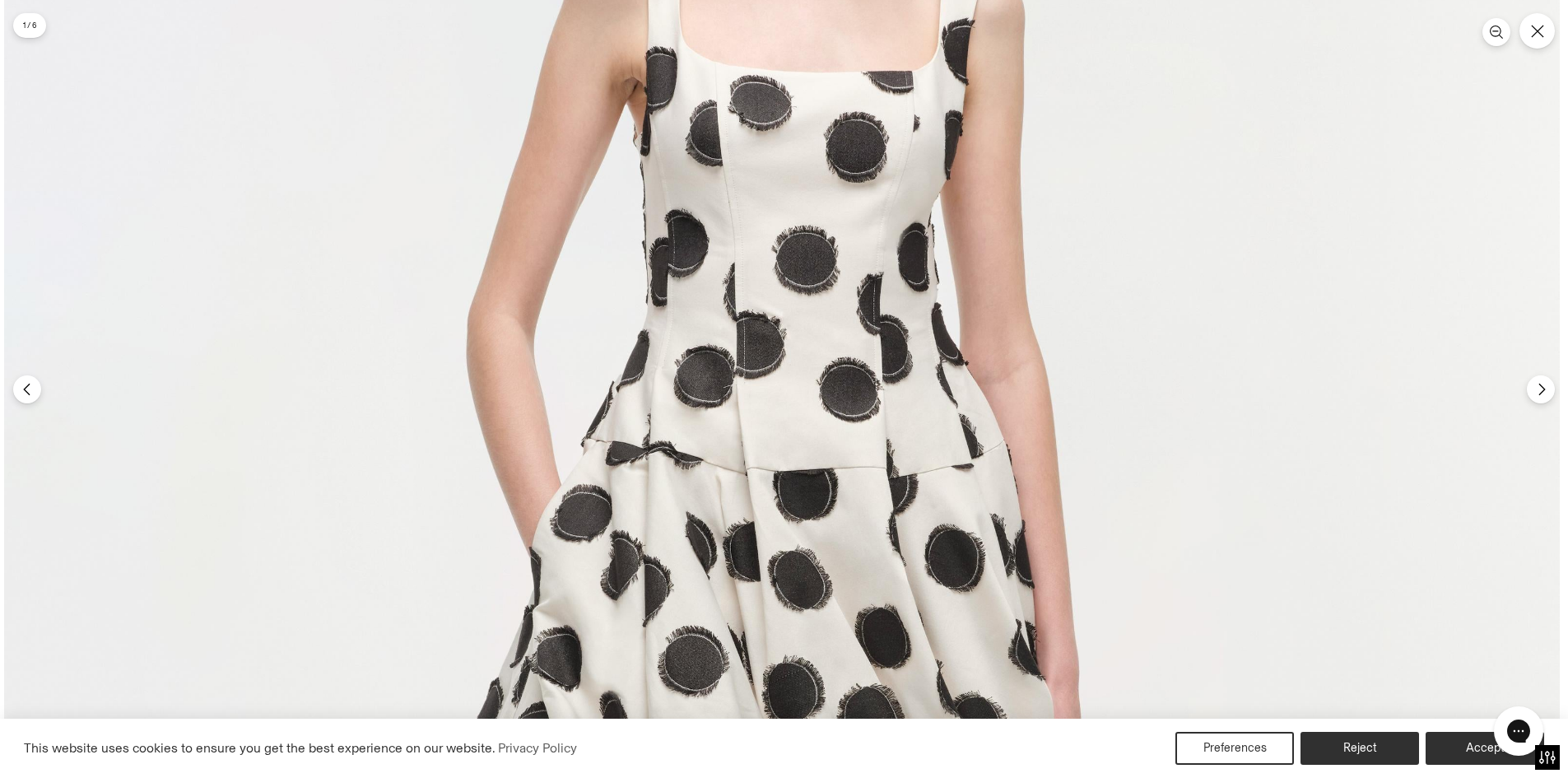
click at [747, 338] on img at bounding box center [781, 719] width 1555 height 2333
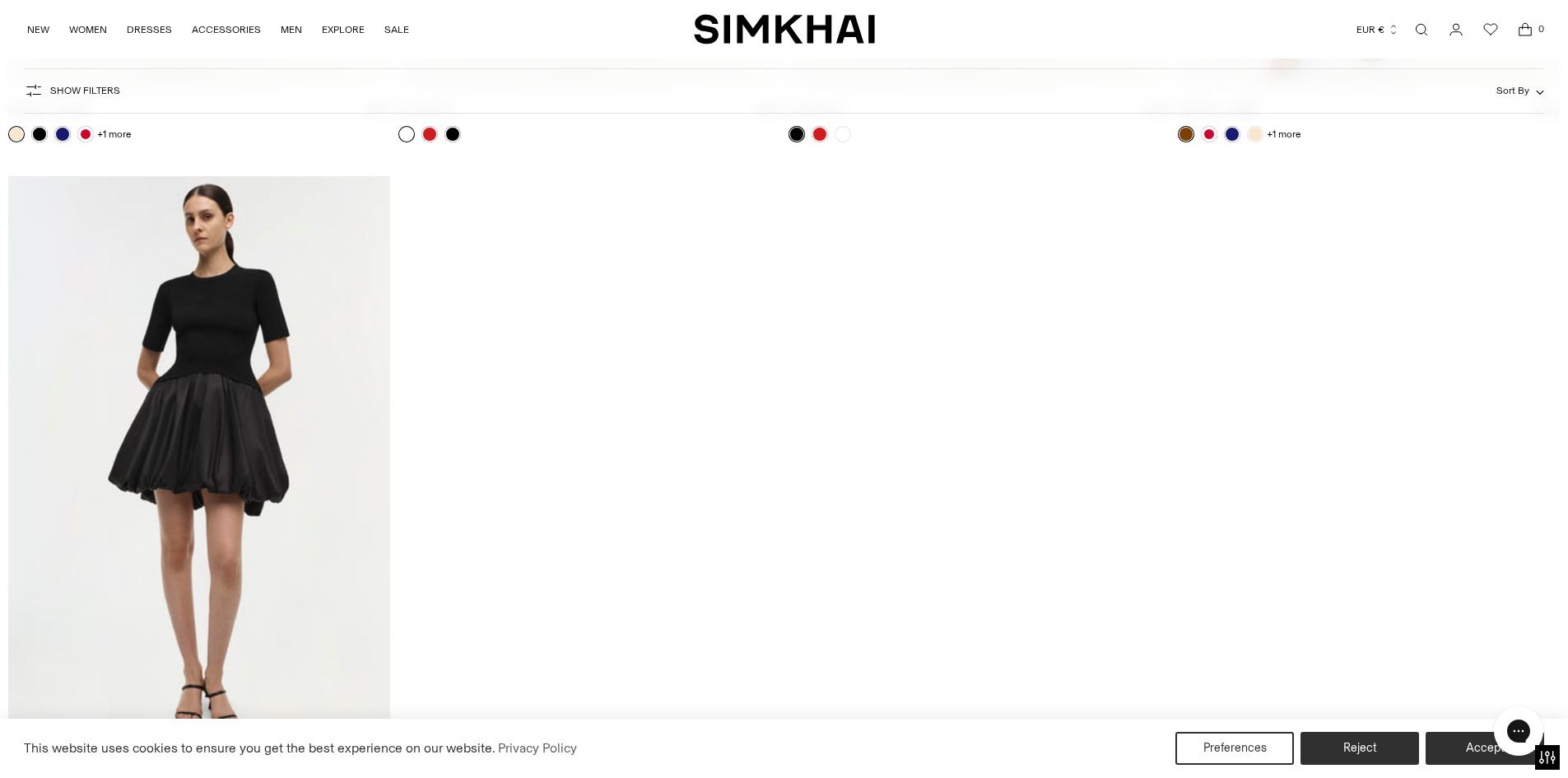
scroll to position [8309, 0]
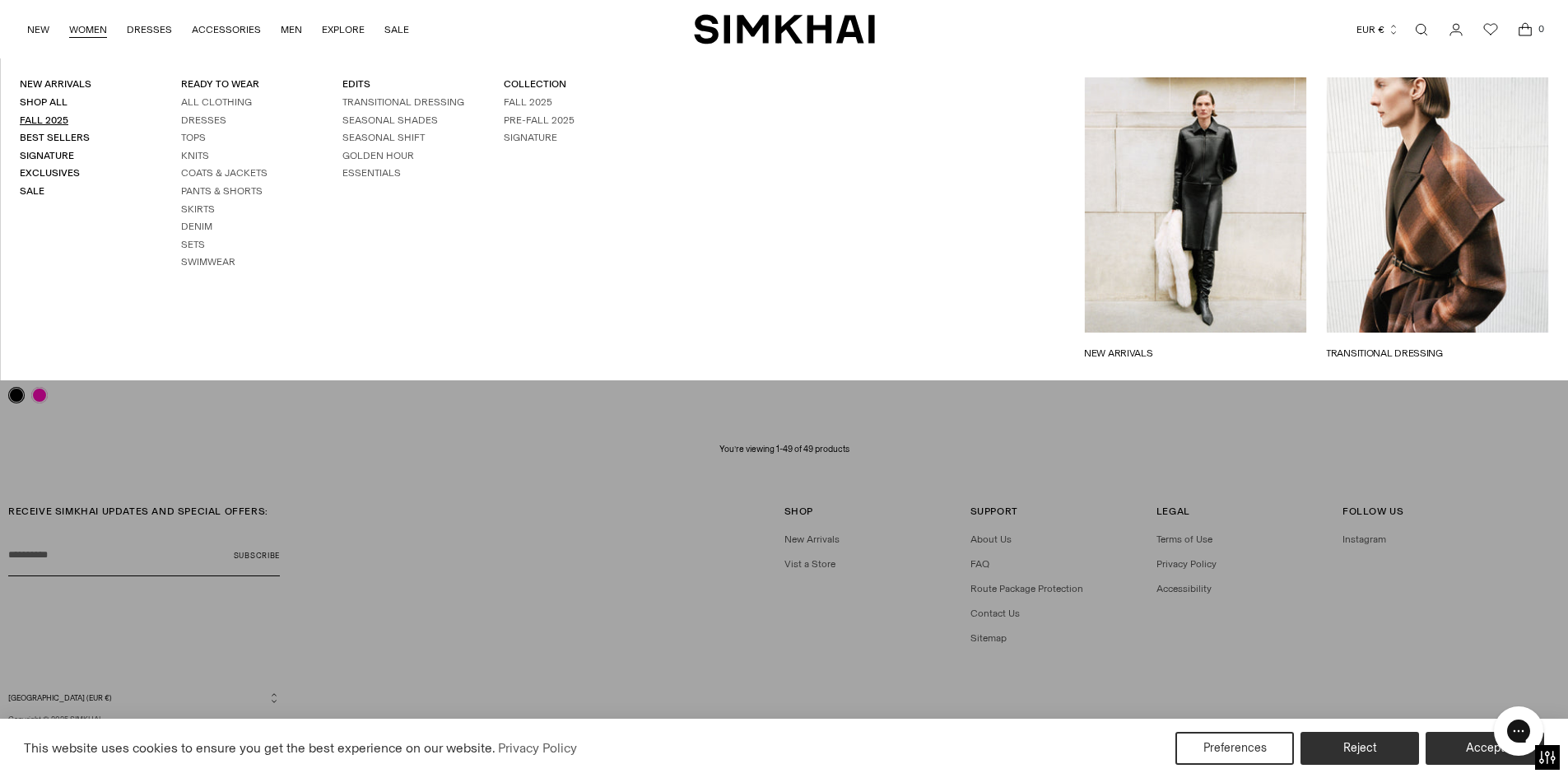
click at [60, 121] on link "Fall 2025" at bounding box center [44, 120] width 49 height 12
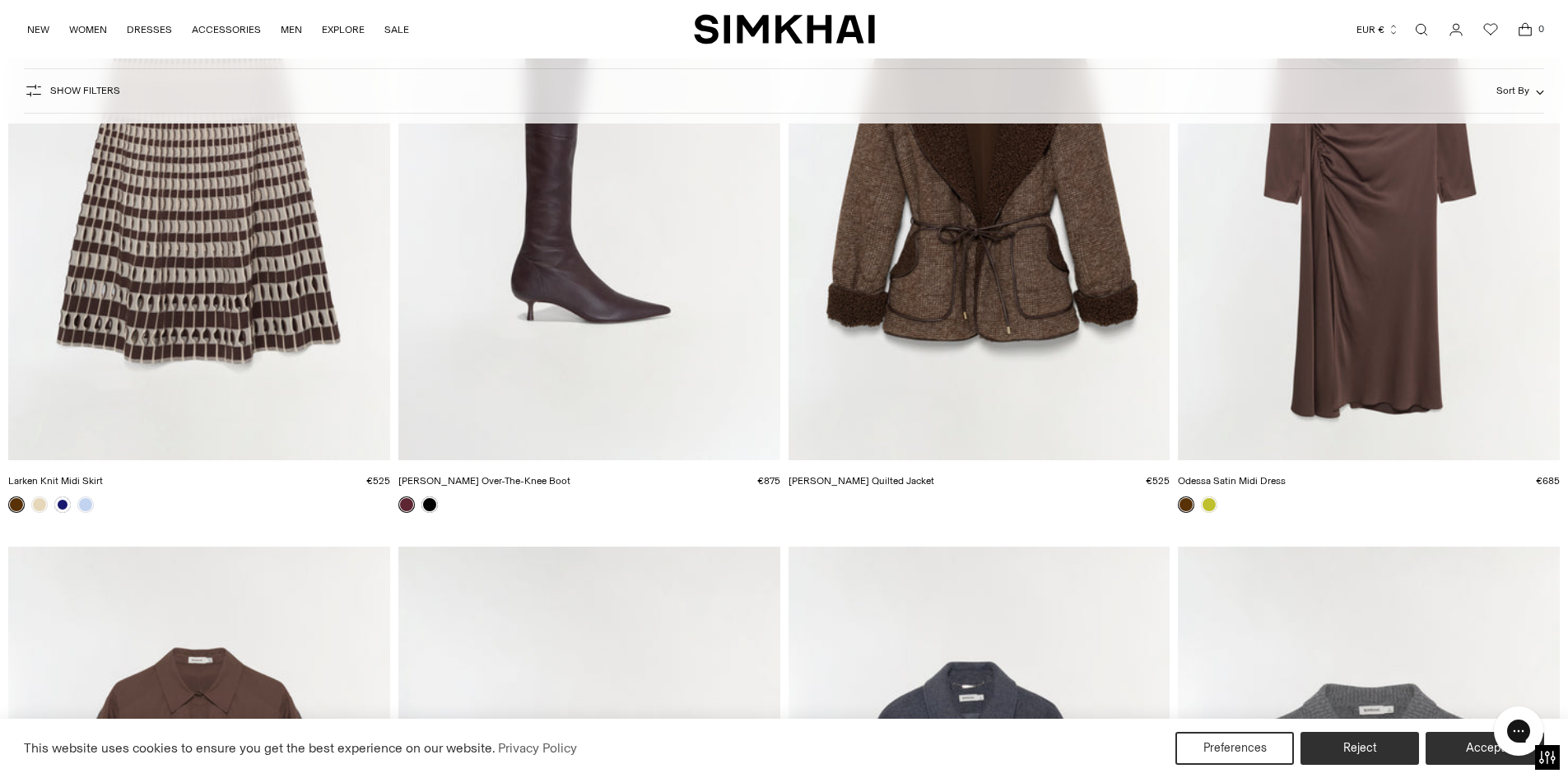
scroll to position [5267, 0]
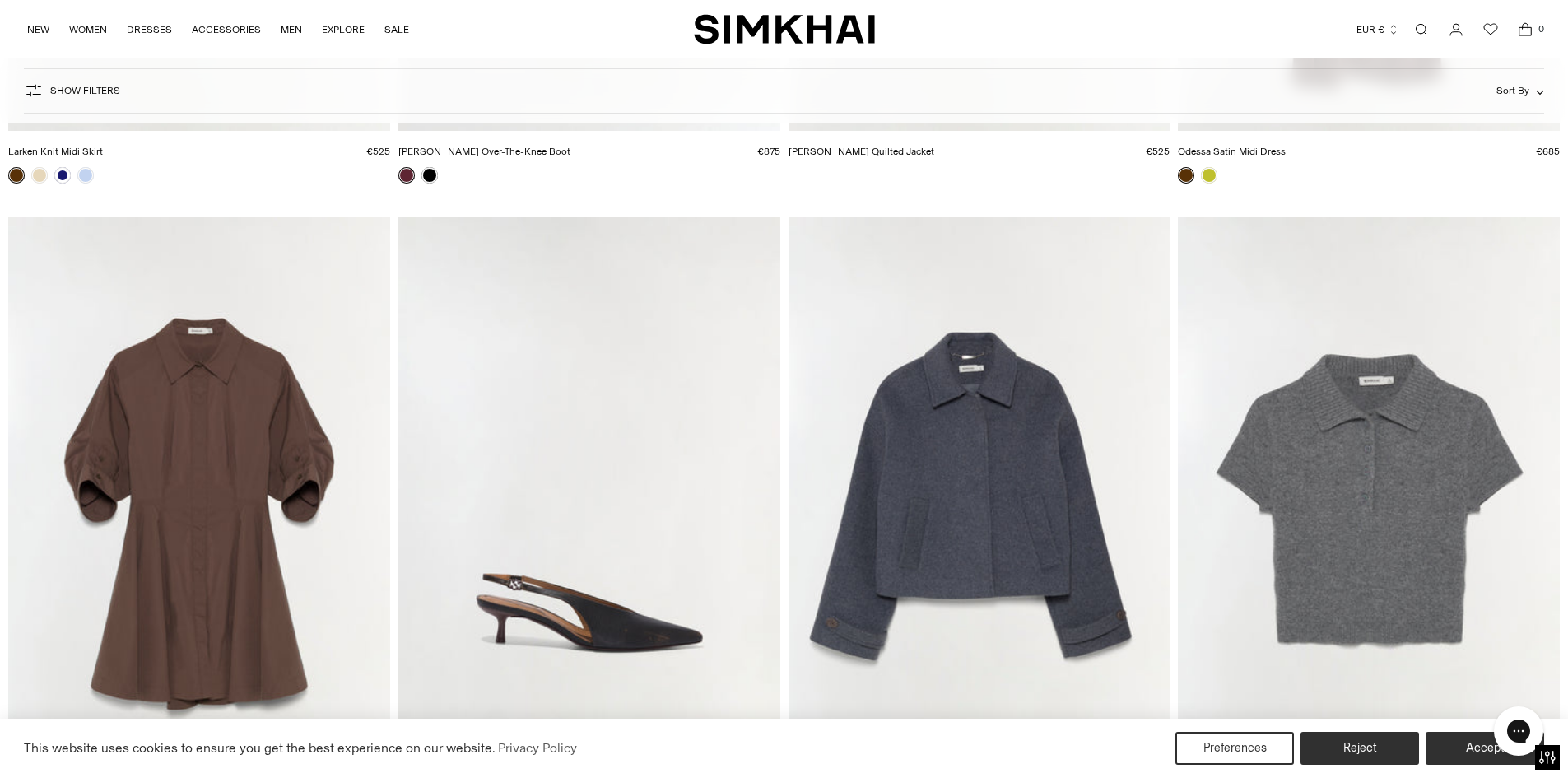
click at [0, 0] on img "Colby Wool Jacket" at bounding box center [0, 0] width 0 height 0
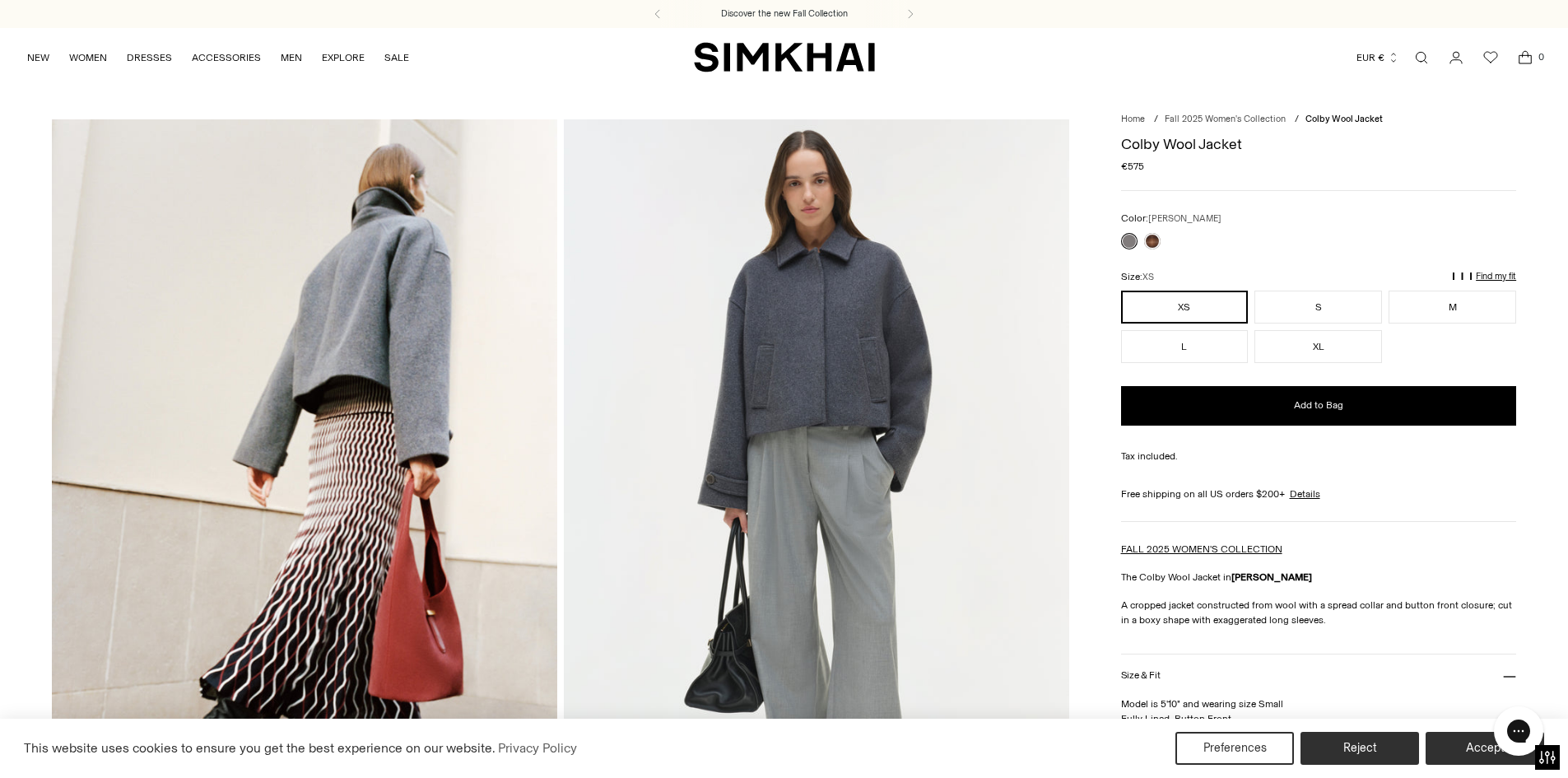
click at [340, 561] on img at bounding box center [305, 498] width 505 height 758
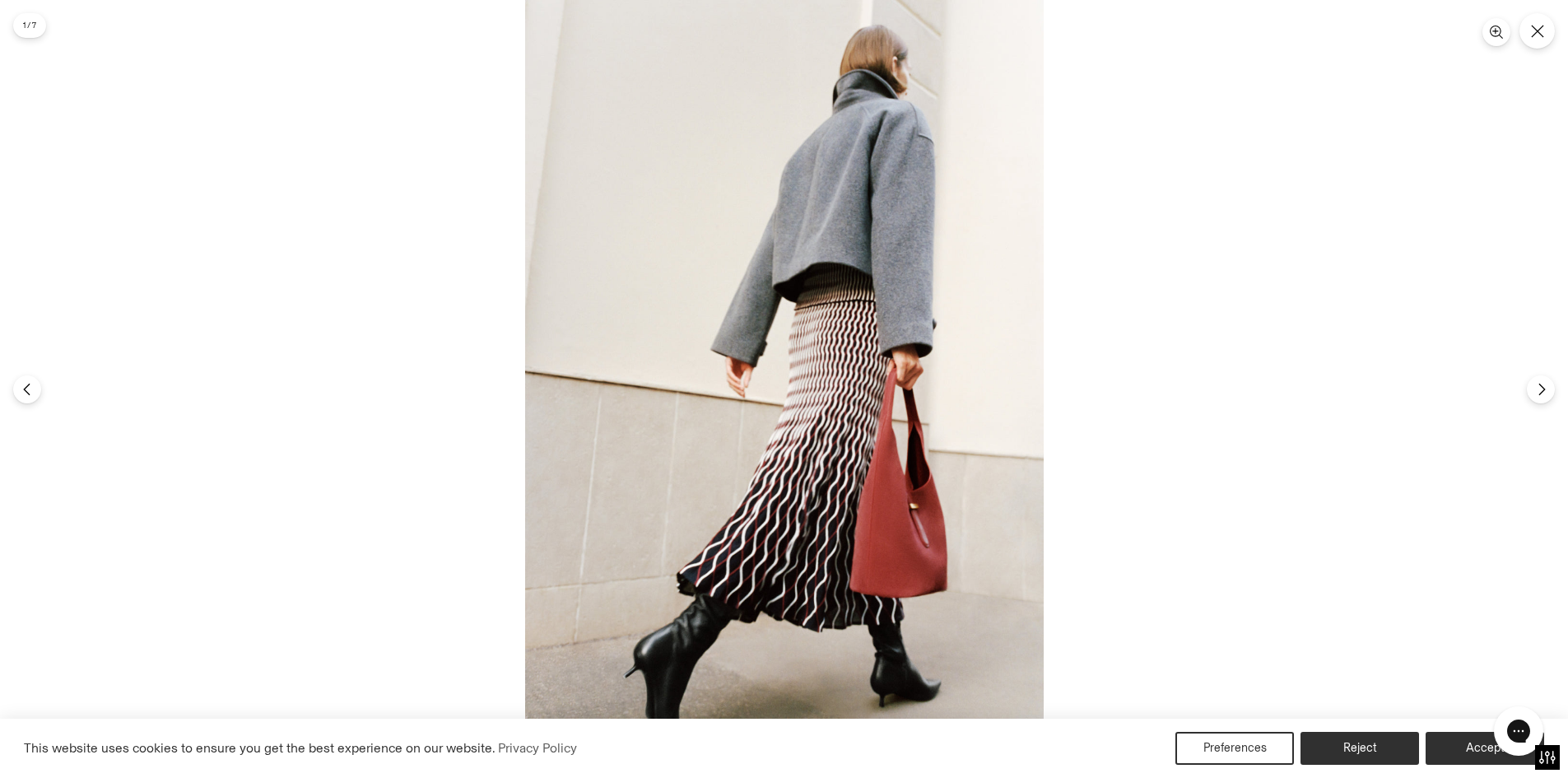
click at [825, 524] on img at bounding box center [785, 389] width 519 height 778
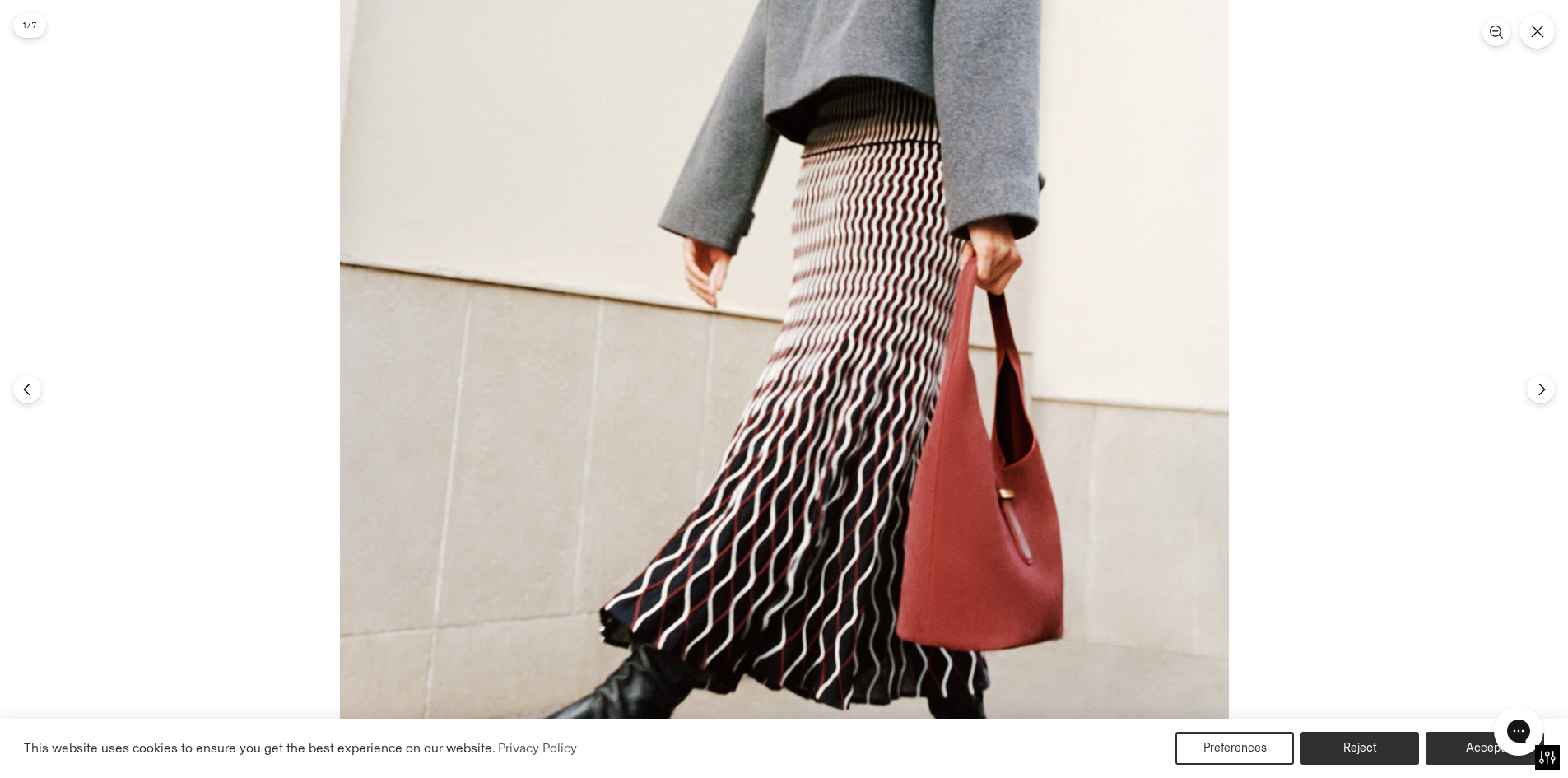
click at [802, 435] on img at bounding box center [784, 293] width 889 height 1334
